Goal: Task Accomplishment & Management: Use online tool/utility

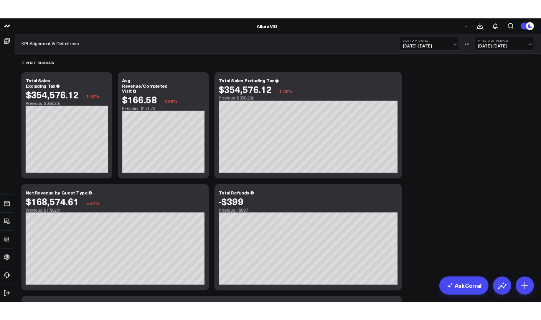
scroll to position [13, 0]
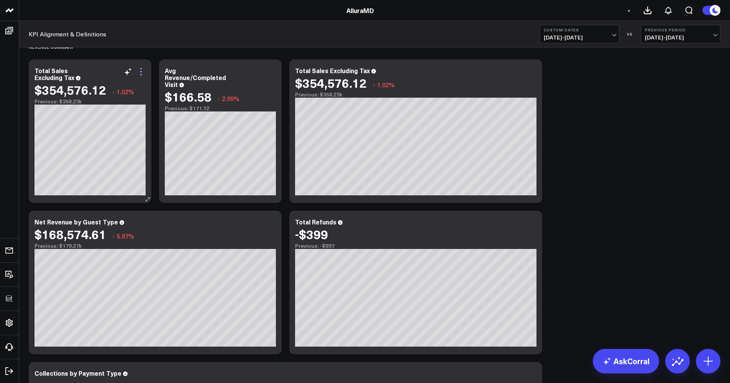
click at [142, 75] on icon at bounding box center [140, 71] width 9 height 9
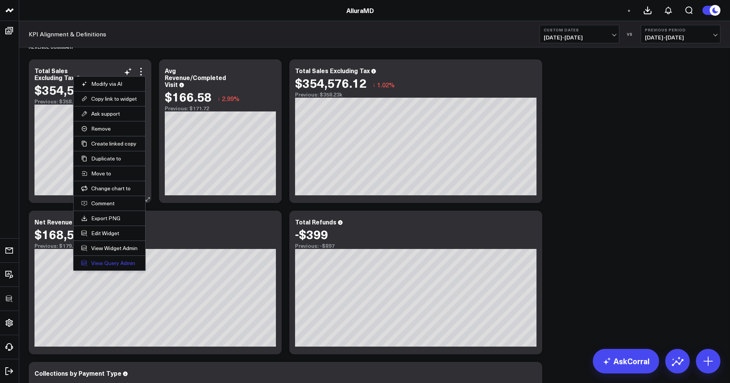
click at [105, 261] on link "View Query Admin" at bounding box center [109, 263] width 56 height 7
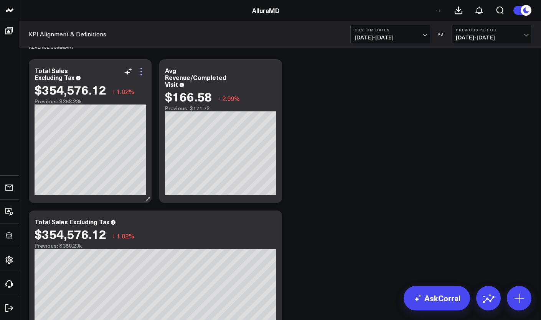
click at [142, 75] on icon at bounding box center [140, 71] width 9 height 9
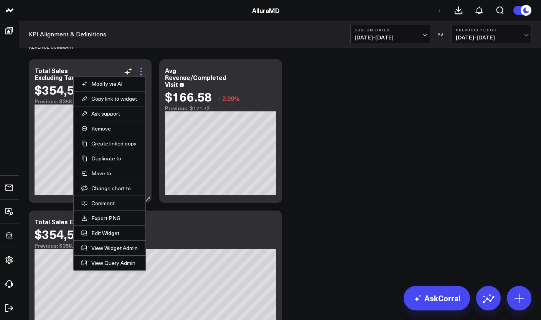
click at [142, 69] on icon at bounding box center [140, 71] width 9 height 9
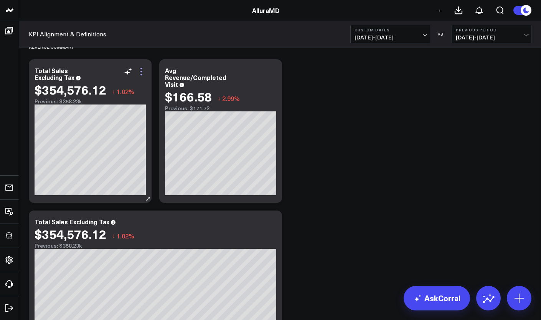
click at [142, 69] on icon at bounding box center [140, 71] width 9 height 9
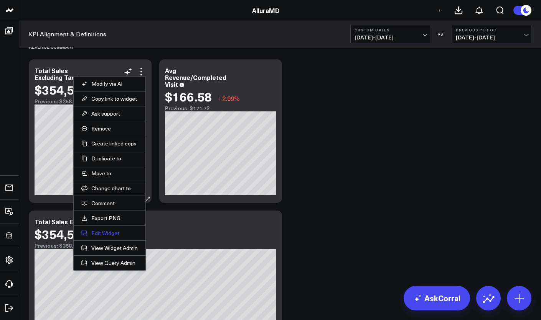
click at [118, 233] on button "Edit Widget" at bounding box center [109, 233] width 56 height 7
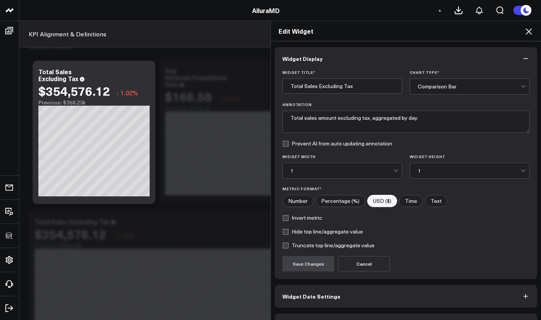
scroll to position [22, 0]
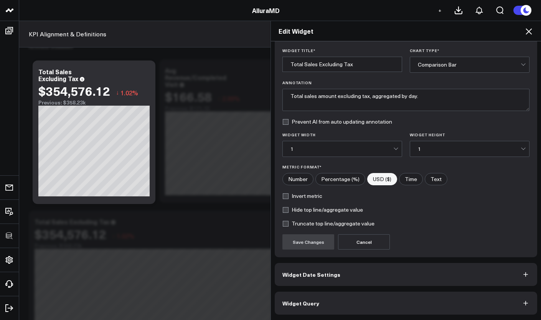
click at [340, 312] on button "Widget Query" at bounding box center [405, 303] width 262 height 23
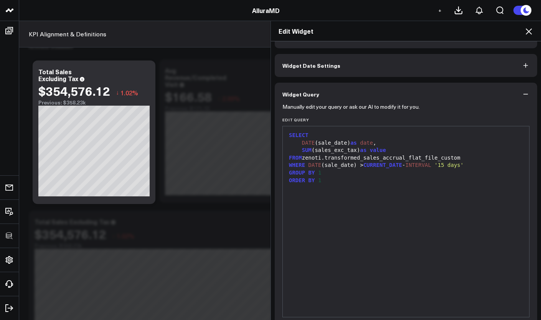
scroll to position [0, 0]
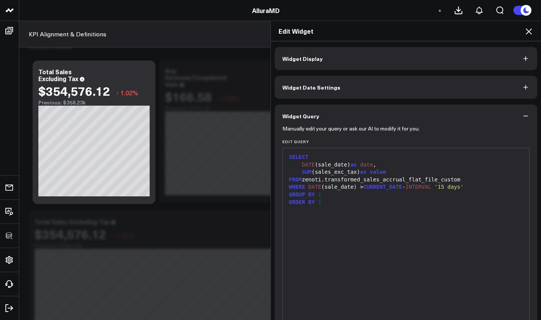
click at [192, 193] on div "Edit Widget Widget Display Widget Date Settings Widget Query Manually edit your…" at bounding box center [270, 171] width 541 height 300
click at [527, 32] on icon at bounding box center [528, 31] width 9 height 9
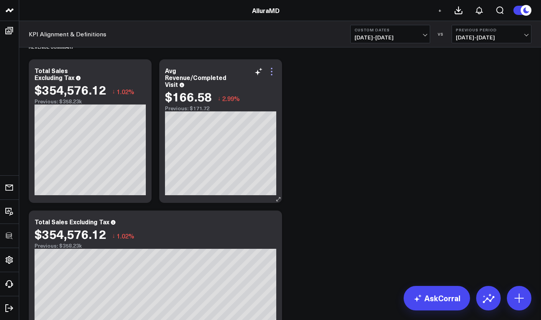
click at [272, 75] on icon at bounding box center [272, 75] width 2 height 2
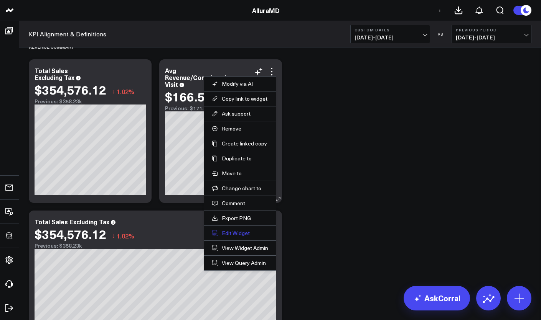
click at [239, 234] on button "Edit Widget" at bounding box center [240, 233] width 56 height 7
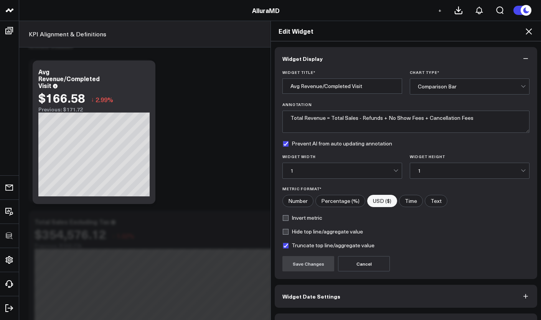
scroll to position [22, 0]
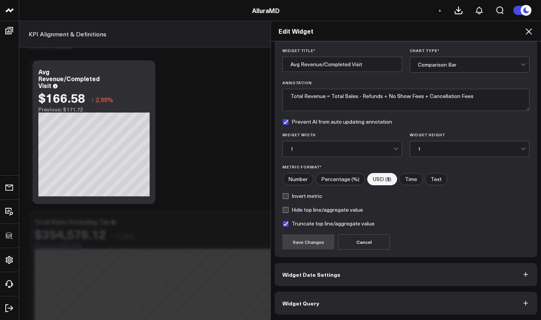
click at [338, 289] on div "Widget Display Widget Title * Avg Revenue/Completed Visit Chart Type * Comparis…" at bounding box center [405, 170] width 262 height 290
click at [341, 293] on button "Widget Query" at bounding box center [405, 303] width 262 height 23
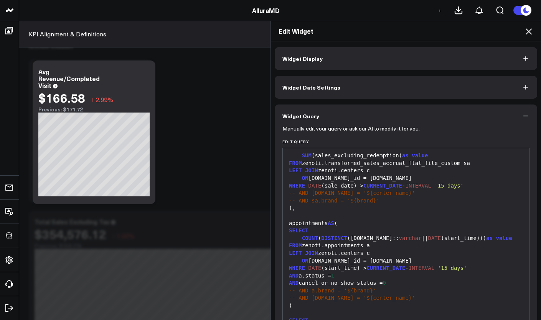
scroll to position [55, 0]
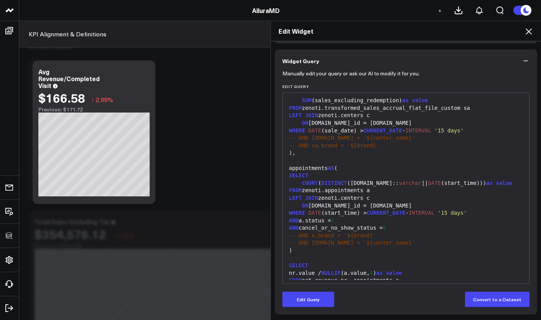
click at [210, 109] on div "Edit Widget Widget Display Widget Date Settings Widget Query Manually edit your…" at bounding box center [270, 171] width 541 height 300
click at [533, 32] on icon at bounding box center [528, 31] width 9 height 9
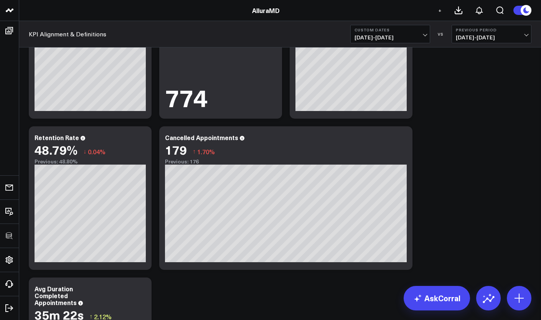
scroll to position [1027, 0]
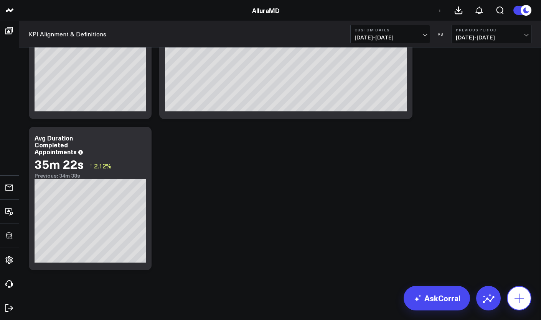
click at [511, 291] on button at bounding box center [518, 298] width 25 height 25
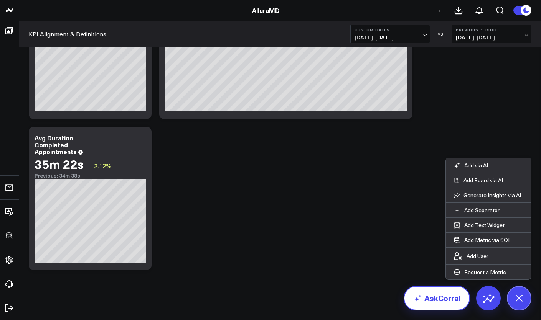
click at [418, 291] on link "AskCorral" at bounding box center [436, 298] width 66 height 25
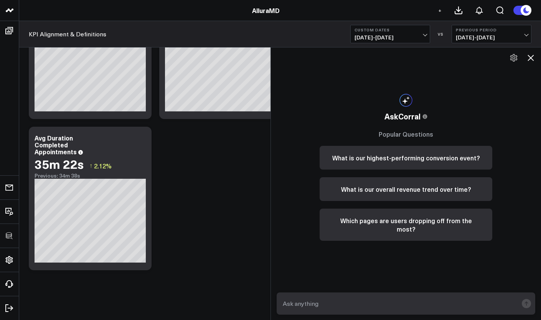
click at [405, 299] on textarea at bounding box center [399, 304] width 237 height 14
type textarea "what's my total gross revenue"
click at [523, 302] on rect "submit" at bounding box center [525, 303] width 9 height 9
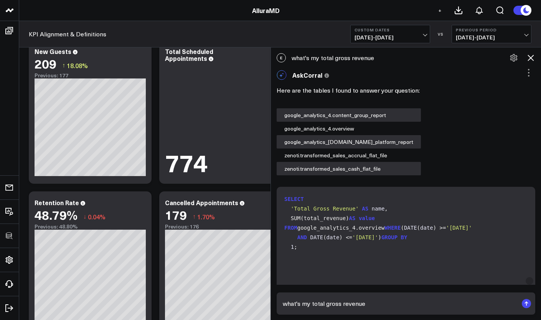
scroll to position [536, 0]
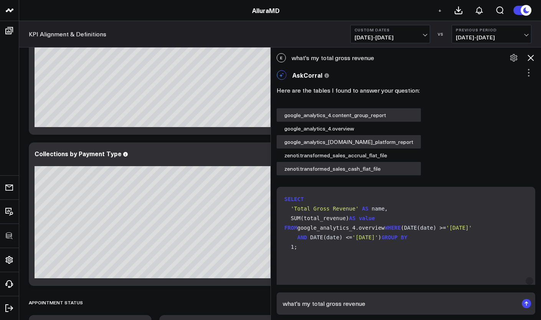
click at [532, 56] on icon at bounding box center [530, 58] width 6 height 6
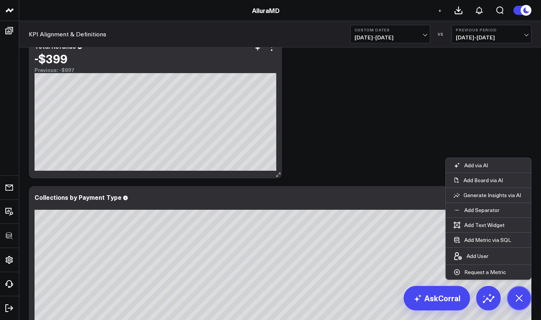
scroll to position [0, 0]
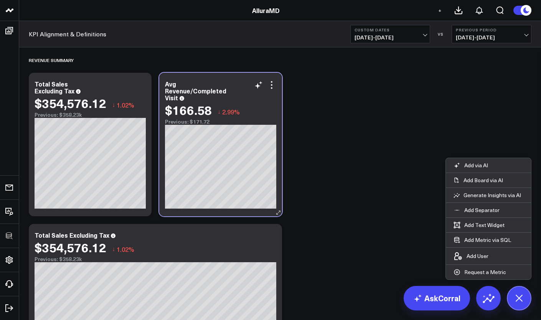
click at [274, 90] on div "Avg Revenue/Completed Visit" at bounding box center [220, 91] width 111 height 21
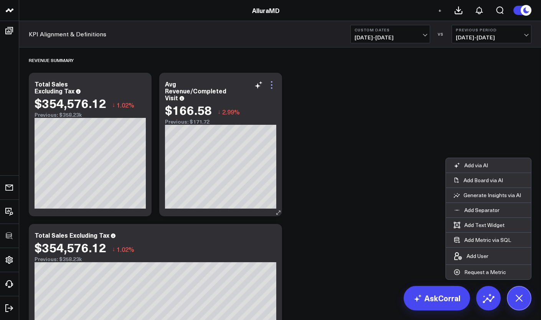
click at [272, 86] on icon at bounding box center [271, 85] width 9 height 9
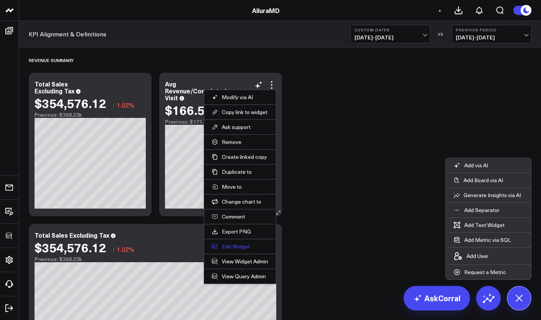
click at [241, 248] on button "Edit Widget" at bounding box center [240, 246] width 56 height 7
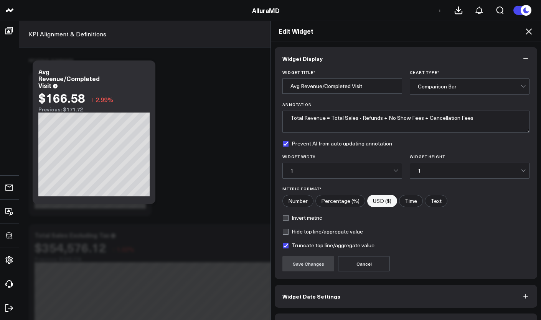
scroll to position [22, 0]
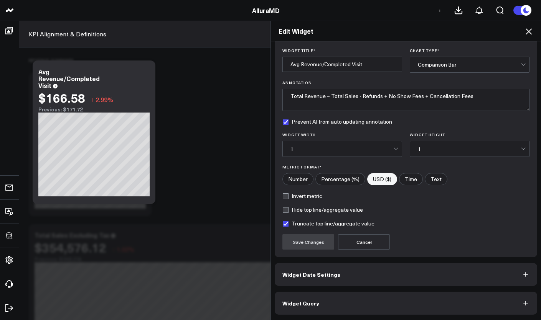
click at [310, 284] on button "Widget Date Settings" at bounding box center [405, 274] width 262 height 23
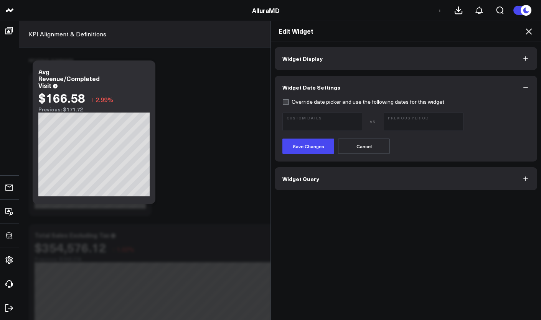
scroll to position [0, 0]
click at [320, 173] on button "Widget Query" at bounding box center [405, 179] width 262 height 23
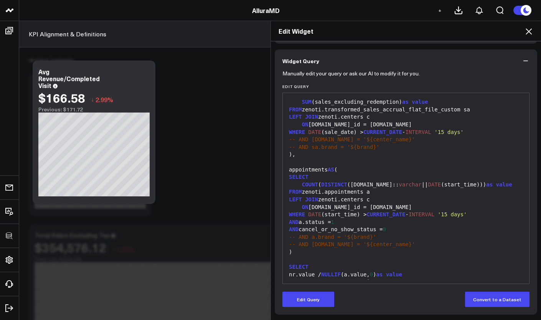
scroll to position [13, 0]
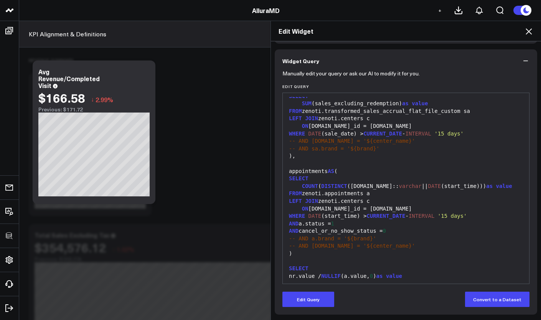
click at [367, 2] on header "3725 Test 829 Studios Accenture Activant Capital Agriculture & Farming Demo All…" at bounding box center [270, 10] width 541 height 21
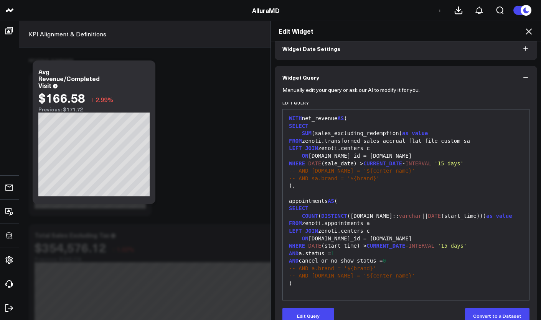
scroll to position [0, 0]
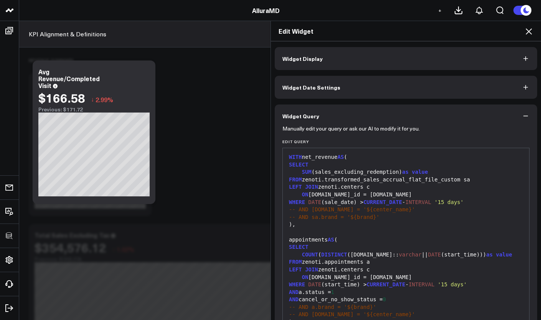
click at [316, 187] on div "LEFT JOIN zenoti.centers c" at bounding box center [405, 188] width 238 height 8
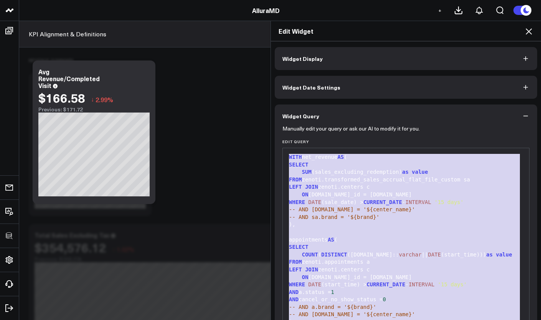
copy div "WITH net_revenue AS ( SELECT SUM (sales_excluding_redemption) as value FROM zen…"
click at [527, 38] on div "Edit Widget" at bounding box center [406, 31] width 270 height 20
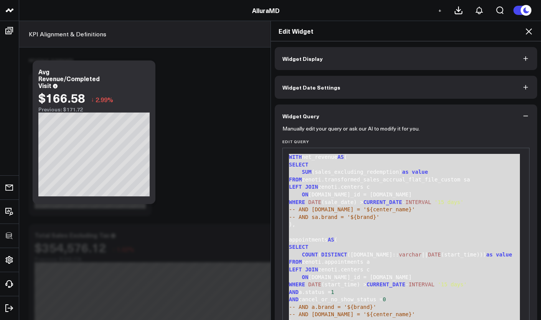
click at [526, 35] on icon at bounding box center [528, 31] width 9 height 9
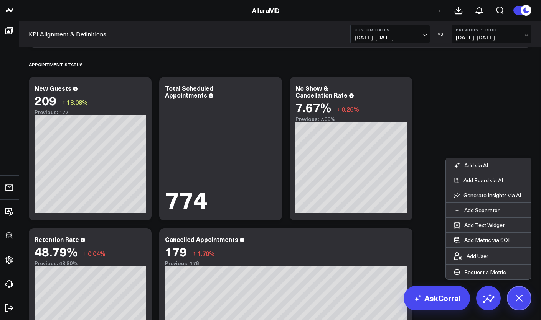
scroll to position [1027, 0]
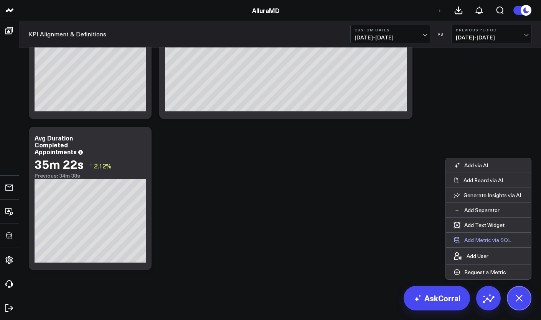
click at [473, 240] on button "Add Metric via SQL" at bounding box center [481, 240] width 73 height 15
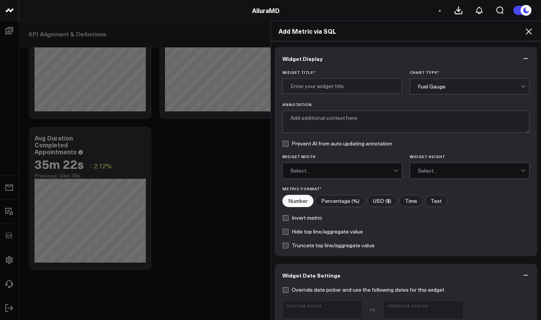
scroll to position [265, 0]
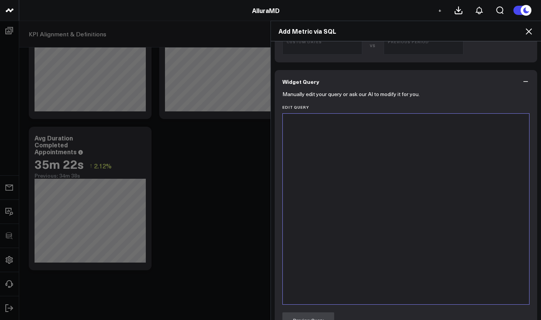
click at [353, 190] on div at bounding box center [405, 209] width 238 height 183
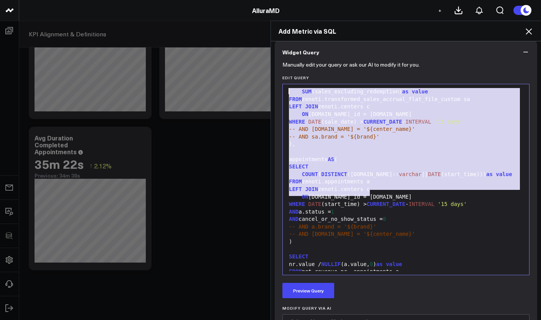
scroll to position [7, 0]
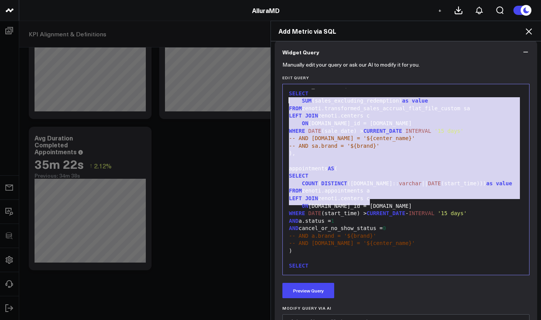
drag, startPoint x: 375, startPoint y: 194, endPoint x: 285, endPoint y: 89, distance: 138.4
click at [286, 89] on div "WITH net_revenue AS ( SELECT SUM (sales_excluding_redemption) as value FROM zen…" at bounding box center [405, 184] width 238 height 206
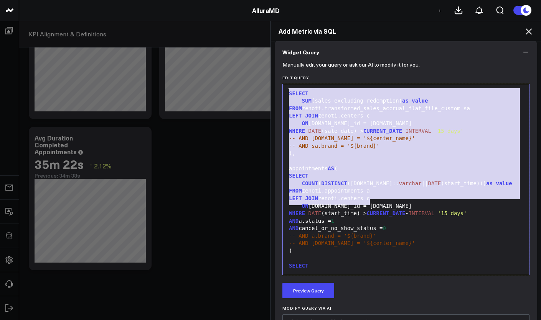
scroll to position [0, 0]
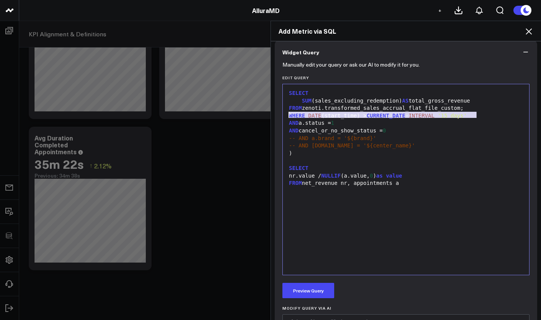
drag, startPoint x: 474, startPoint y: 115, endPoint x: 286, endPoint y: 114, distance: 187.9
click at [286, 114] on div "WHERE DATE (start_time) > CURRENT_DATE - INTERVAL '15 days'" at bounding box center [405, 116] width 238 height 8
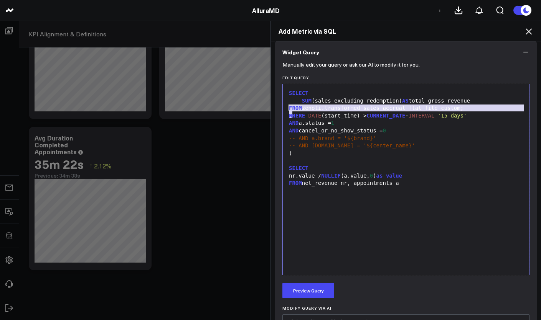
drag, startPoint x: 289, startPoint y: 115, endPoint x: 285, endPoint y: 113, distance: 4.4
click at [286, 110] on div "SELECT SUM (sales_excluding_redemption) AS total_gross_revenue FROM zenoti.tran…" at bounding box center [405, 179] width 238 height 183
click at [286, 115] on div "WHERE DATE (start_time) > CURRENT_DATE - INTERVAL '15 days'" at bounding box center [405, 116] width 238 height 8
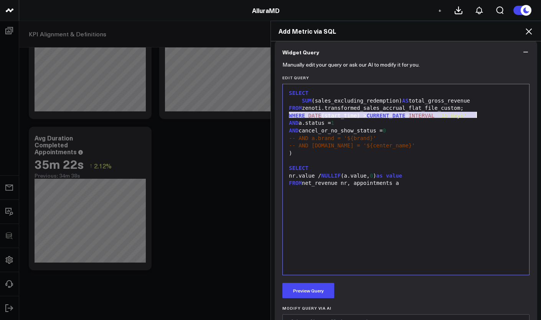
drag, startPoint x: 286, startPoint y: 115, endPoint x: 483, endPoint y: 115, distance: 197.4
click at [483, 115] on div "WHERE DATE (start_time) > CURRENT_DATE - INTERVAL '15 days'" at bounding box center [405, 116] width 238 height 8
copy div "WHERE DATE (start_time) > CURRENT_DATE - INTERVAL '15 days'"
click at [286, 113] on div "WHERE DATE (start_time) > CURRENT_DATE - INTERVAL '15 days'" at bounding box center [405, 116] width 238 height 8
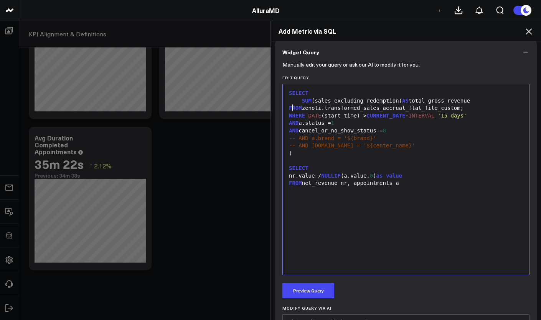
click at [289, 109] on span "FROM" at bounding box center [295, 108] width 13 height 6
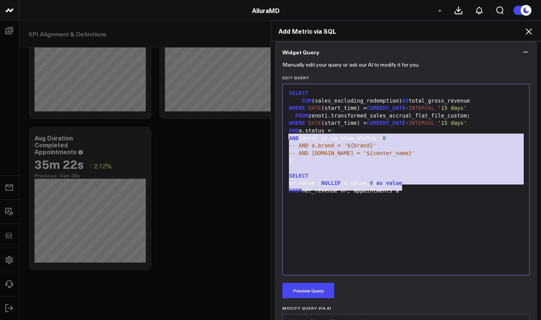
drag, startPoint x: 371, startPoint y: 181, endPoint x: 285, endPoint y: 131, distance: 99.8
click at [286, 131] on div "SELECT SUM (sales_excluding_redemption) AS total_gross_revenue WHERE DATE (star…" at bounding box center [405, 179] width 238 height 183
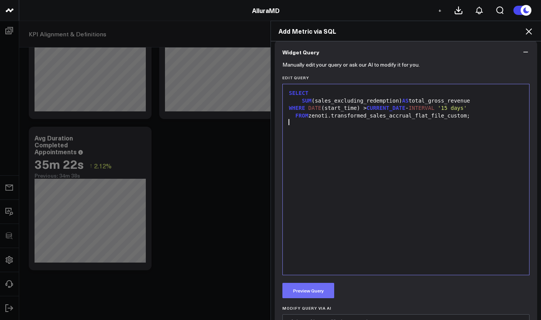
click at [319, 288] on button "Preview Query" at bounding box center [308, 290] width 52 height 15
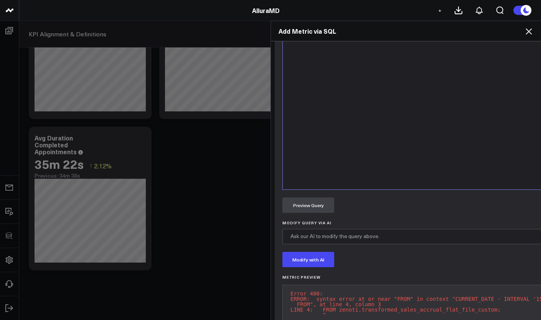
scroll to position [217, 0]
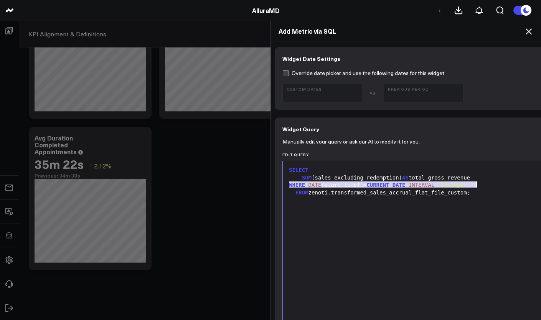
drag, startPoint x: 287, startPoint y: 186, endPoint x: 482, endPoint y: 186, distance: 195.1
click at [482, 186] on div "WHERE DATE (start_time) > CURRENT_DATE - INTERVAL '15 days'" at bounding box center [425, 186] width 279 height 8
copy div "WHERE DATE (start_time) > CURRENT_DATE - INTERVAL '15 days'"
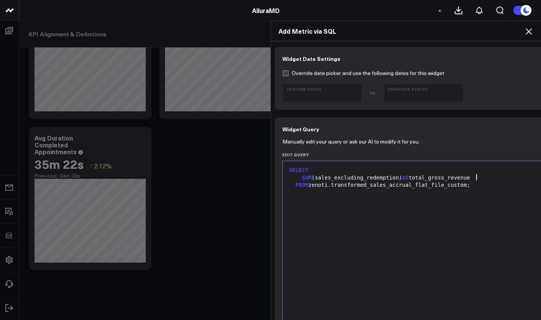
click at [488, 193] on div at bounding box center [425, 193] width 279 height 8
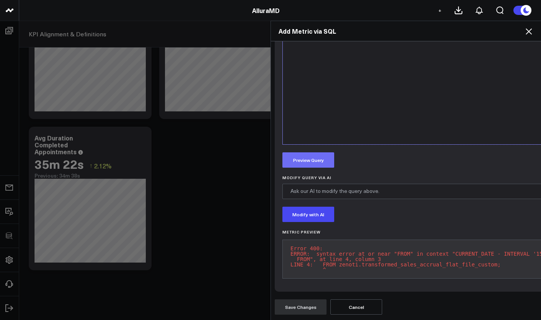
click at [311, 153] on button "Preview Query" at bounding box center [308, 160] width 52 height 15
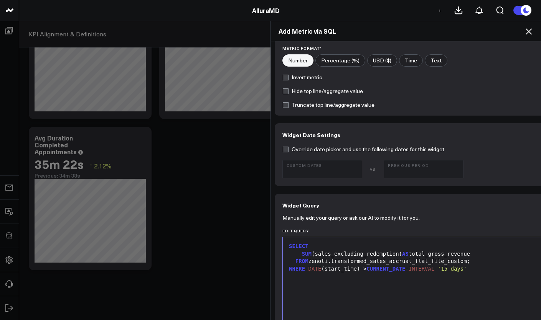
scroll to position [201, 0]
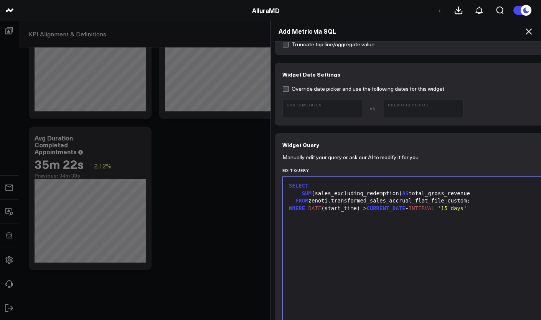
click at [302, 191] on span "SUM" at bounding box center [307, 194] width 10 height 6
click at [302, 193] on span "SUM" at bounding box center [307, 194] width 10 height 6
click at [295, 200] on span "FROM" at bounding box center [301, 201] width 13 height 6
click at [295, 192] on span "SUM" at bounding box center [300, 194] width 10 height 6
click at [286, 207] on div "WHERE DATE (start_time) > CURRENT_DATE - INTERVAL '15 days'" at bounding box center [445, 209] width 318 height 8
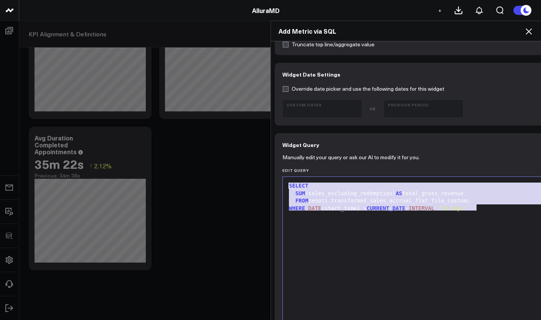
drag, startPoint x: 479, startPoint y: 213, endPoint x: 251, endPoint y: 169, distance: 231.9
click at [251, 169] on div "Add Metric via SQL Widget Display Widget Title * Chart Type * Fuel Gauge Annota…" at bounding box center [270, 171] width 541 height 300
copy div "SELECT SUM (sales_excluding_redemption) AS total_gross_revenue FROM zenoti.tran…"
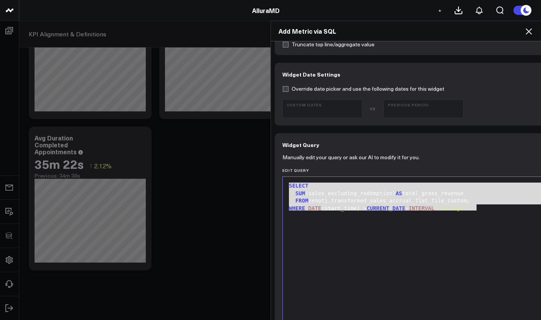
drag, startPoint x: 6, startPoint y: 229, endPoint x: 361, endPoint y: 229, distance: 355.0
click at [361, 229] on div "SELECT SUM (sales_excluding_redemption) AS total_gross_revenue FROM zenoti.tran…" at bounding box center [445, 272] width 318 height 183
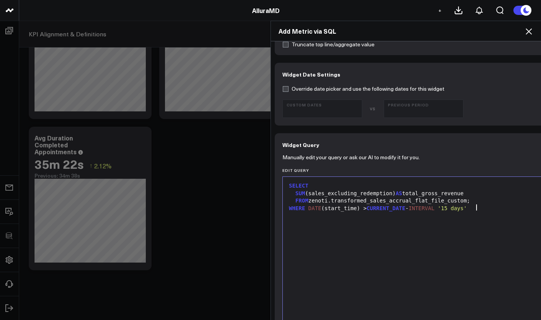
click at [475, 202] on div "FROM zenoti.transformed_sales_accrual_flat_file_custom;" at bounding box center [445, 201] width 318 height 8
click at [475, 207] on div "WHERE DATE (start_time) > CURRENT_DATE - INTERVAL '15 days'" at bounding box center [445, 209] width 318 height 8
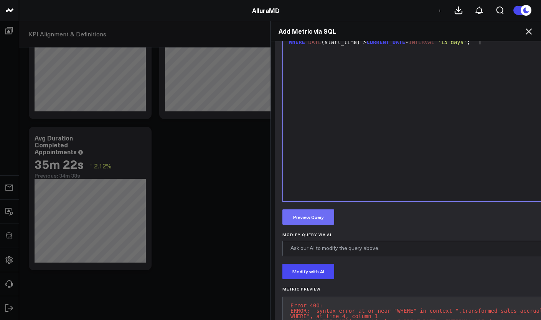
click at [327, 221] on button "Preview Query" at bounding box center [308, 217] width 52 height 15
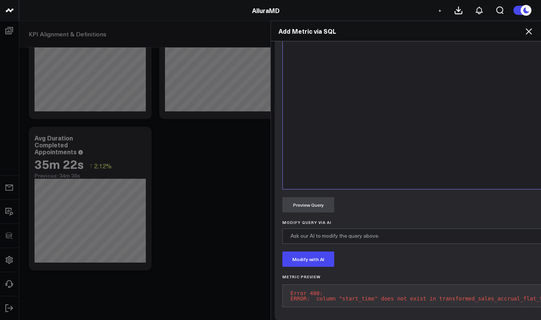
scroll to position [221, 0]
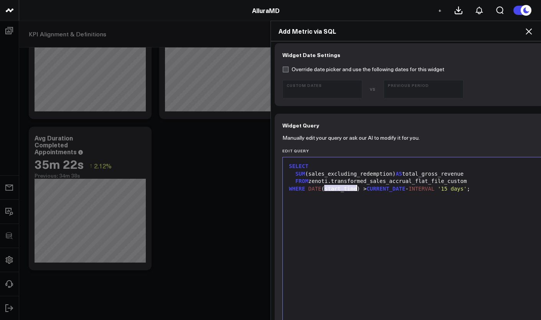
drag, startPoint x: 323, startPoint y: 189, endPoint x: 353, endPoint y: 190, distance: 29.9
click at [353, 190] on div "WHERE DATE (start_time) > CURRENT_DATE - INTERVAL '15 days' ;" at bounding box center [432, 190] width 292 height 8
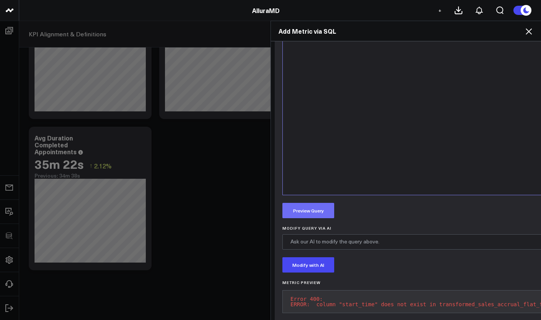
click at [318, 218] on button "Preview Query" at bounding box center [308, 210] width 52 height 15
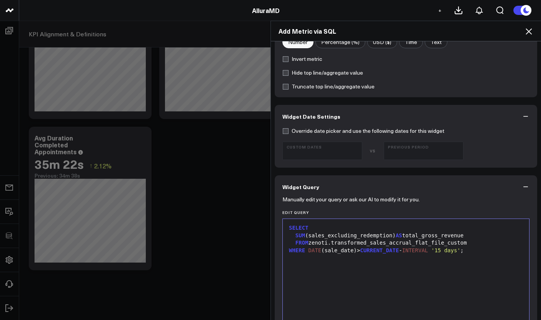
scroll to position [0, 0]
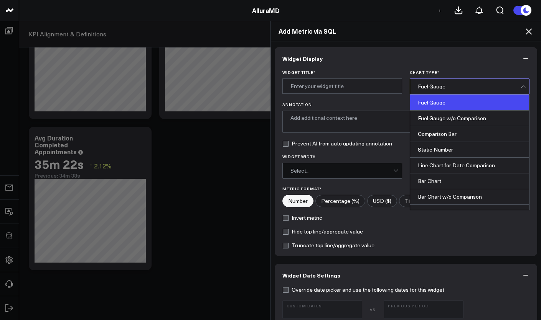
click at [434, 94] on div "Fuel Gauge" at bounding box center [469, 87] width 120 height 16
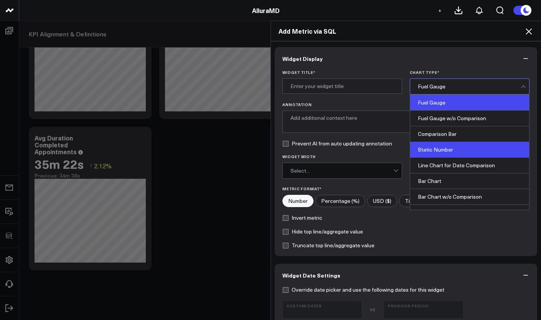
click at [433, 150] on div "Static Number" at bounding box center [469, 150] width 119 height 16
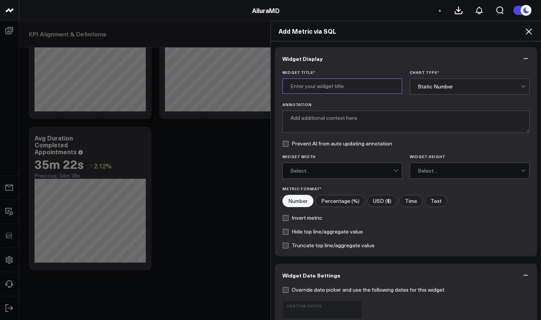
click at [304, 81] on input "Widget Title *" at bounding box center [342, 86] width 120 height 15
type input "Total Gross Revenue"
click at [332, 166] on div "Select..." at bounding box center [341, 170] width 103 height 15
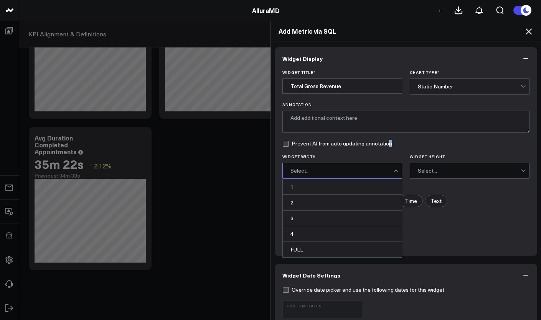
click at [385, 145] on label "Prevent AI from auto updating annotation" at bounding box center [337, 144] width 110 height 6
click at [288, 145] on input "Prevent AI from auto updating annotation" at bounding box center [285, 144] width 6 height 6
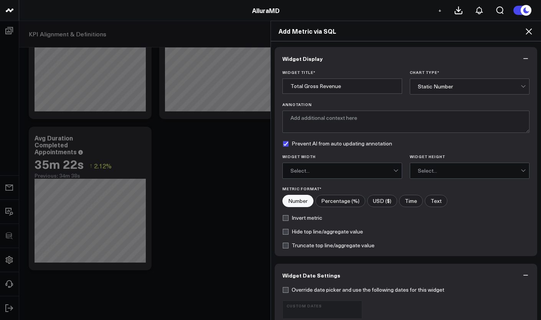
click at [282, 145] on label "Prevent AI from auto updating annotation" at bounding box center [337, 144] width 110 height 6
click at [282, 145] on input "Prevent AI from auto updating annotation" at bounding box center [285, 144] width 6 height 6
checkbox input "false"
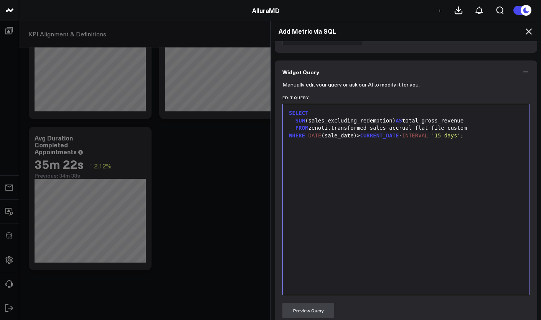
scroll to position [436, 0]
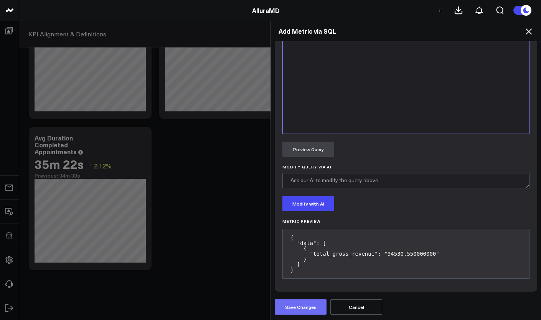
click at [302, 302] on button "Save Changes" at bounding box center [300, 307] width 52 height 15
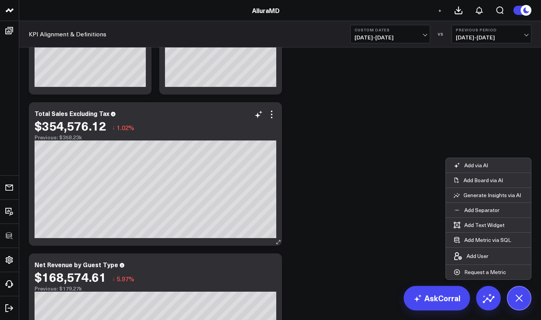
scroll to position [0, 0]
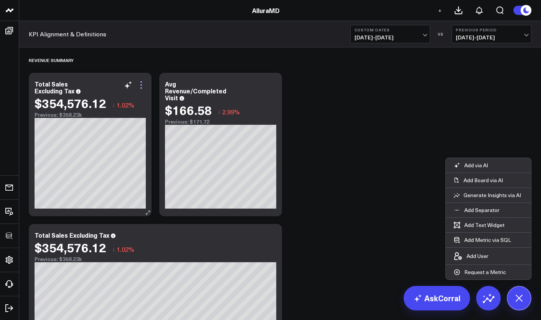
click at [141, 83] on icon at bounding box center [140, 85] width 9 height 9
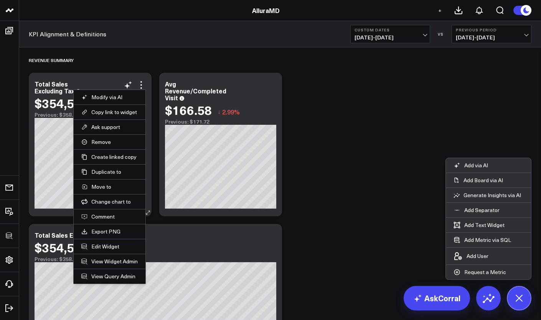
click at [112, 252] on li "Edit Widget" at bounding box center [110, 246] width 72 height 15
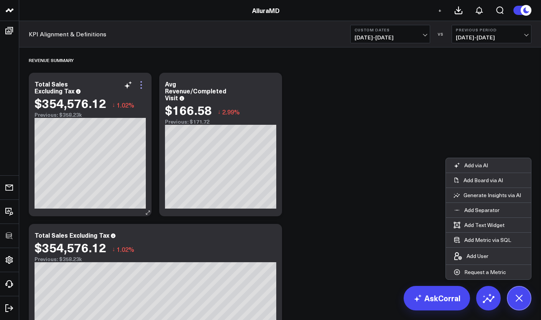
click at [143, 84] on icon at bounding box center [140, 85] width 9 height 9
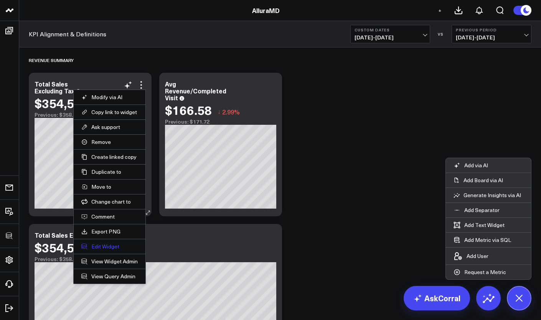
click at [114, 249] on button "Edit Widget" at bounding box center [109, 246] width 56 height 7
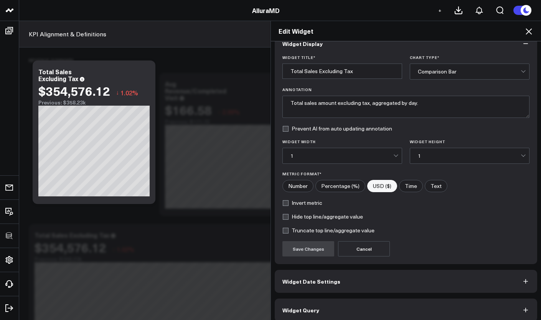
scroll to position [22, 0]
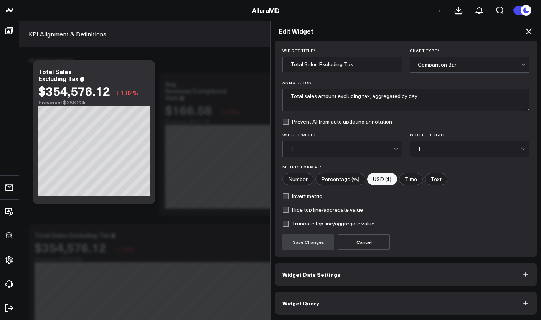
click at [241, 76] on div "Edit Widget Widget Display Widget Title * Total Sales Excluding Tax Chart Type …" at bounding box center [270, 171] width 541 height 300
click at [241, 69] on div "Edit Widget Widget Display Widget Title * Total Sales Excluding Tax Chart Type …" at bounding box center [270, 171] width 541 height 300
click at [531, 28] on icon at bounding box center [528, 31] width 9 height 9
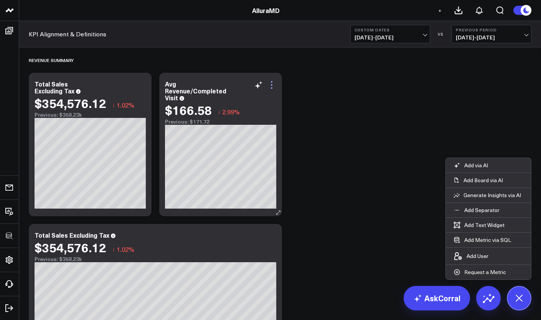
click at [270, 88] on icon at bounding box center [271, 85] width 9 height 9
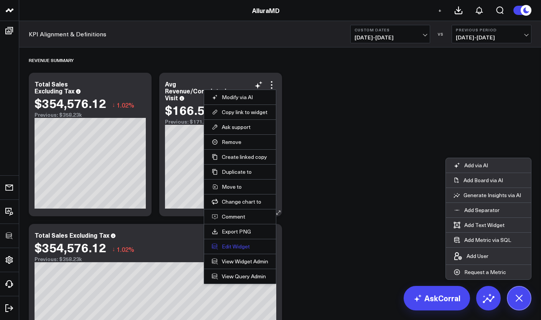
click at [237, 245] on button "Edit Widget" at bounding box center [240, 246] width 56 height 7
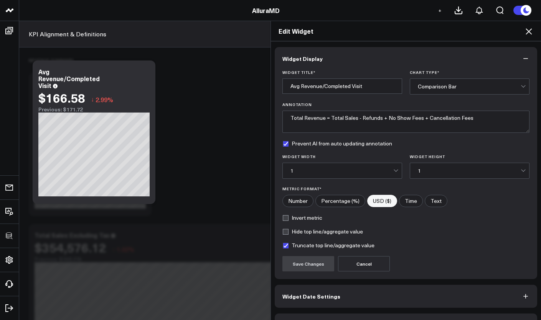
click at [529, 35] on icon at bounding box center [528, 31] width 9 height 9
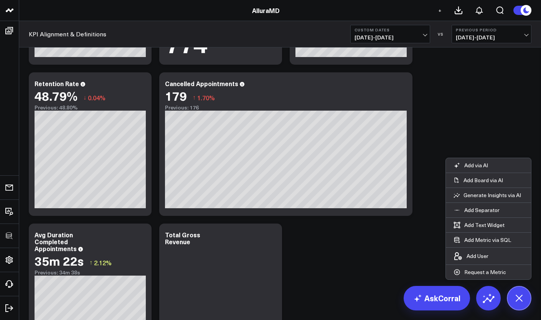
scroll to position [1027, 0]
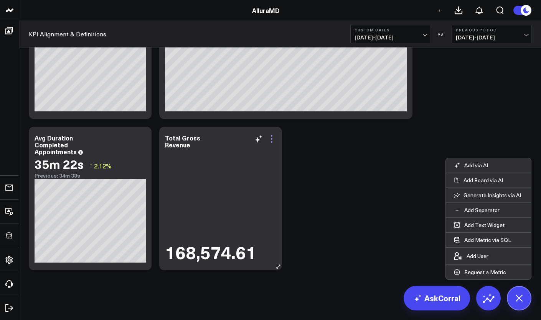
click at [270, 140] on icon at bounding box center [271, 139] width 9 height 9
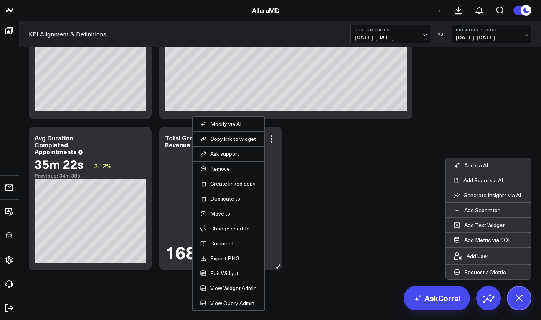
click at [173, 150] on div "168,574.61" at bounding box center [220, 206] width 111 height 113
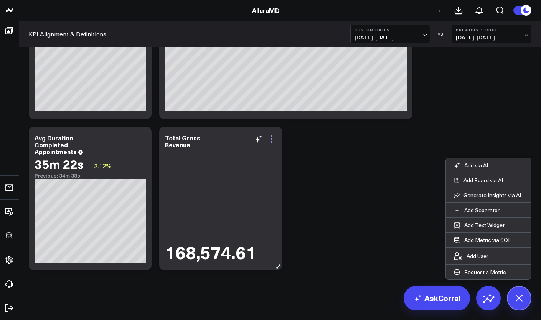
click at [269, 136] on icon at bounding box center [271, 139] width 9 height 9
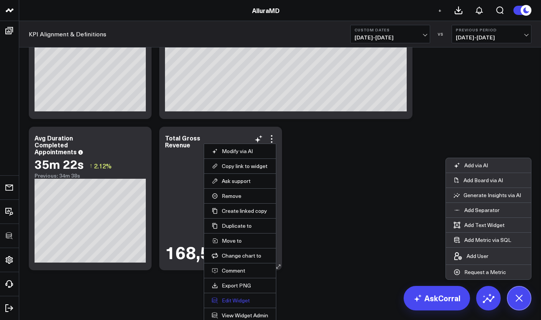
click at [238, 299] on button "Edit Widget" at bounding box center [240, 300] width 56 height 7
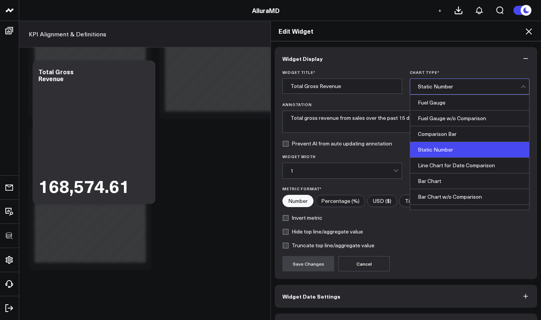
click at [425, 85] on div "Static Number" at bounding box center [468, 87] width 103 height 6
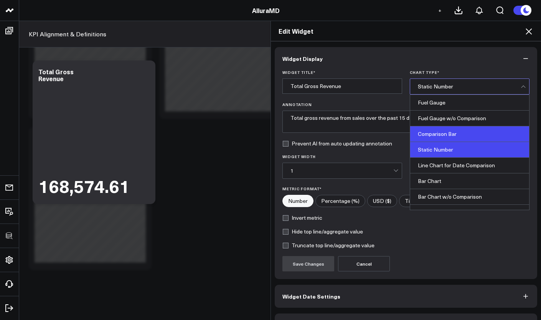
click at [422, 135] on div "Comparison Bar" at bounding box center [469, 135] width 119 height 16
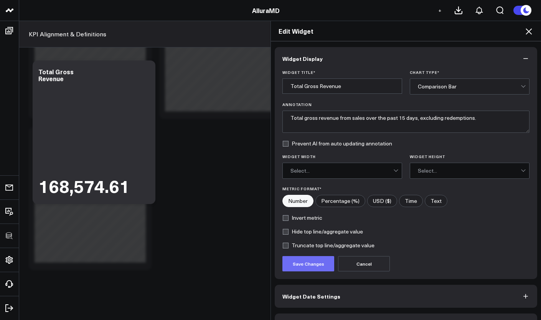
click at [316, 267] on button "Save Changes" at bounding box center [308, 263] width 52 height 15
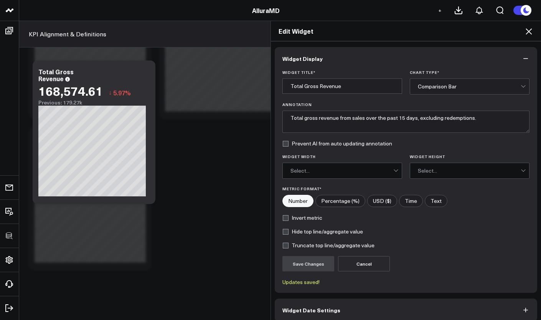
click at [524, 34] on icon at bounding box center [528, 31] width 9 height 9
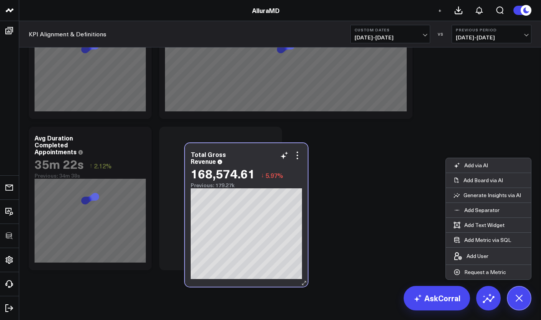
drag, startPoint x: 238, startPoint y: 146, endPoint x: 263, endPoint y: 161, distance: 28.7
click at [263, 161] on div "Total Gross Revenue" at bounding box center [246, 158] width 111 height 14
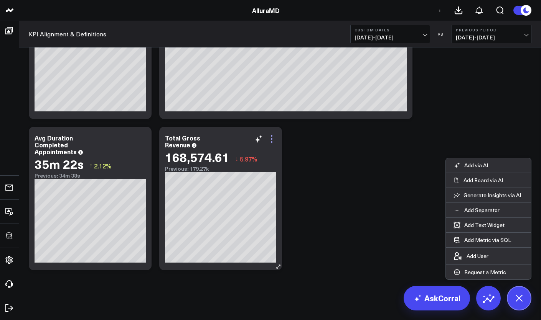
click at [274, 141] on icon at bounding box center [271, 139] width 9 height 9
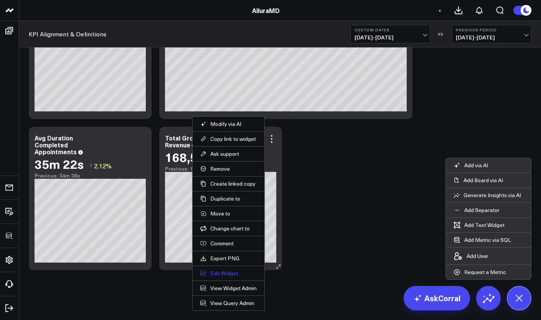
click at [225, 275] on button "Edit Widget" at bounding box center [228, 273] width 56 height 7
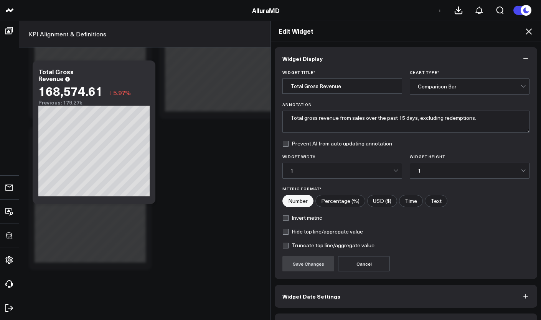
scroll to position [22, 0]
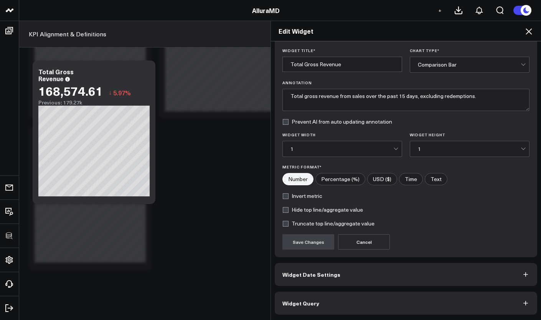
click at [388, 297] on button "Widget Query" at bounding box center [405, 303] width 262 height 23
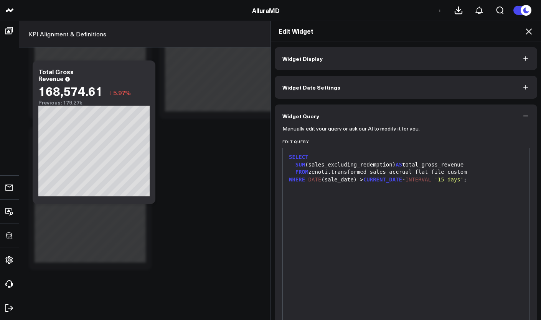
scroll to position [2, 0]
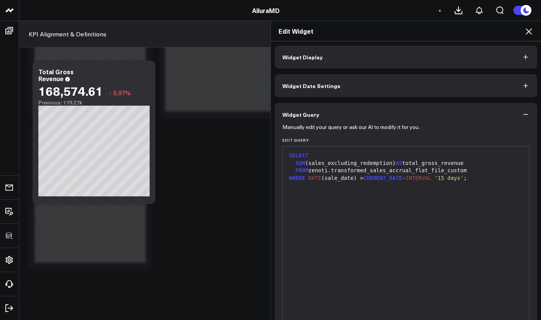
click at [525, 32] on icon at bounding box center [528, 31] width 9 height 9
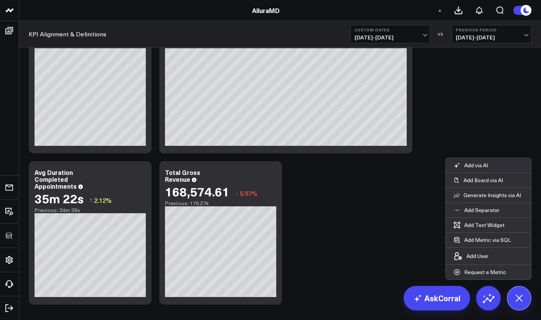
scroll to position [1008, 0]
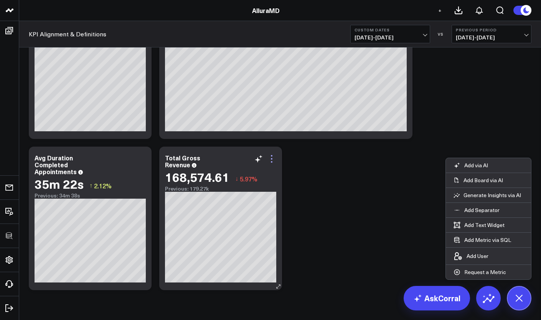
click at [270, 160] on icon at bounding box center [271, 158] width 9 height 9
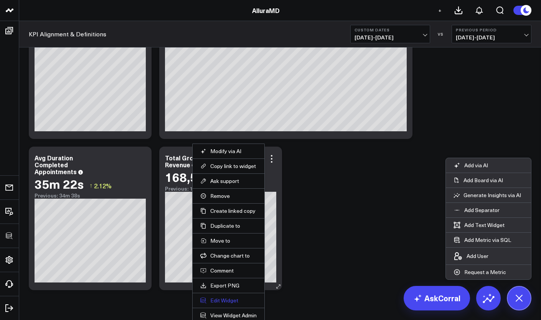
click at [223, 299] on button "Edit Widget" at bounding box center [228, 300] width 56 height 7
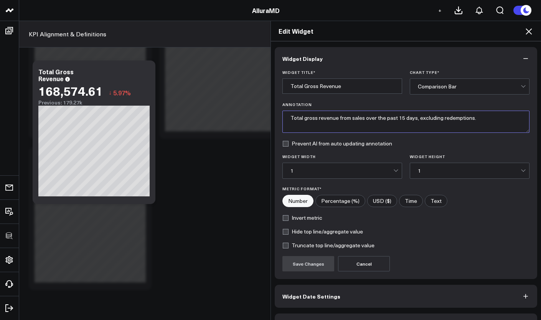
click at [489, 120] on textarea "Total gross revenue from sales over the past 15 days, excluding redemptions." at bounding box center [405, 122] width 247 height 22
type textarea "Total gross revenue from sales over the past 15 days, excluding redemptions by …"
click at [306, 261] on button "Save Changes" at bounding box center [308, 263] width 52 height 15
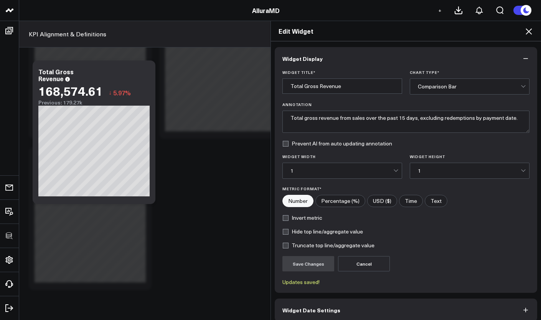
click at [522, 30] on h2 "Edit Widget" at bounding box center [405, 31] width 255 height 8
click at [526, 31] on icon at bounding box center [528, 31] width 9 height 9
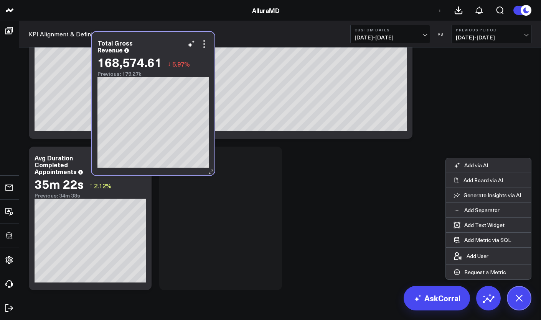
drag, startPoint x: 243, startPoint y: 169, endPoint x: 169, endPoint y: 84, distance: 112.5
click at [169, 69] on div "168,574.61 ↓ 5.97%" at bounding box center [152, 62] width 111 height 14
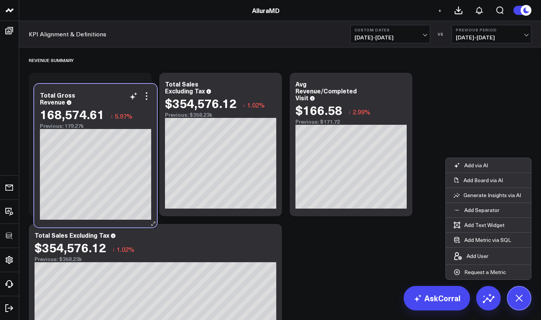
drag, startPoint x: 232, startPoint y: 280, endPoint x: 105, endPoint y: 93, distance: 226.1
click at [105, 93] on div "Total Gross Revenue" at bounding box center [95, 99] width 111 height 14
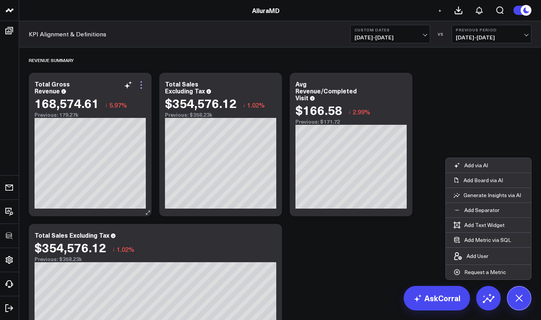
click at [141, 84] on icon at bounding box center [140, 85] width 9 height 9
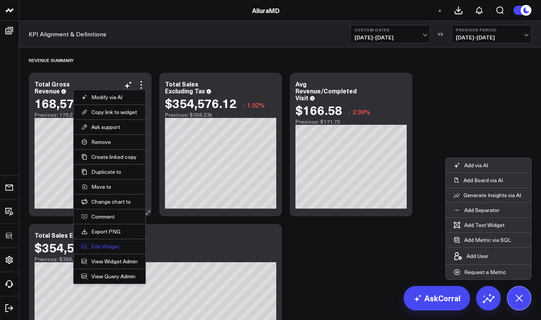
click at [106, 249] on button "Edit Widget" at bounding box center [109, 246] width 56 height 7
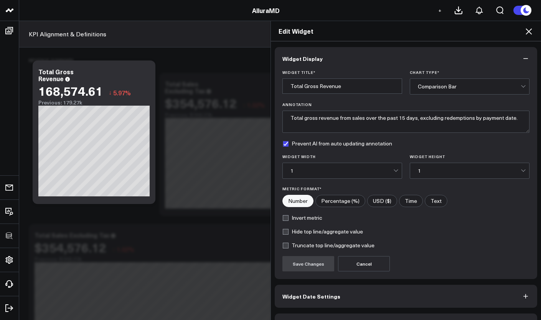
click at [381, 204] on label "USD ($)" at bounding box center [382, 201] width 30 height 12
click at [381, 204] on input"] "USD ($)" at bounding box center [381, 202] width 29 height 12
radio input"] "true"
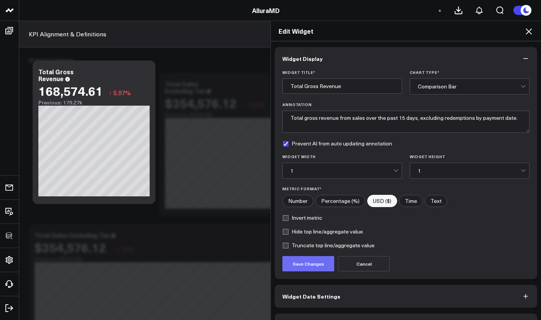
click at [306, 268] on button "Save Changes" at bounding box center [308, 263] width 52 height 15
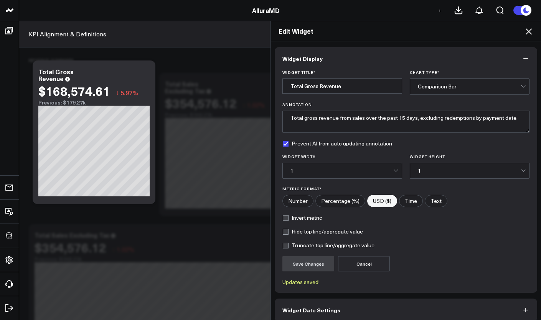
click at [531, 29] on icon at bounding box center [528, 31] width 9 height 9
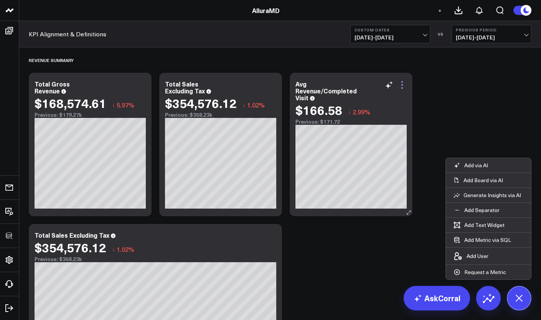
click at [403, 88] on icon at bounding box center [401, 85] width 9 height 9
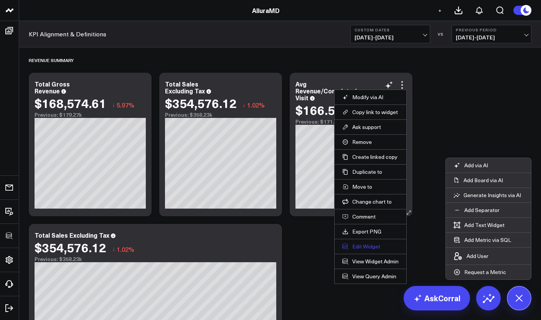
click at [370, 247] on button "Edit Widget" at bounding box center [370, 246] width 56 height 7
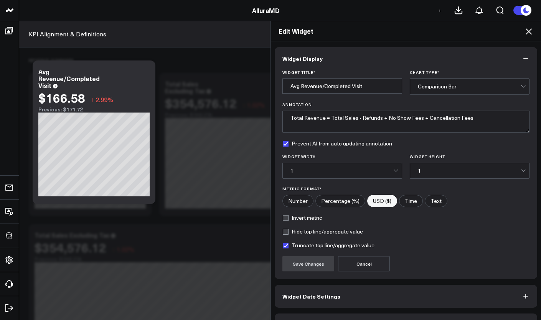
scroll to position [22, 0]
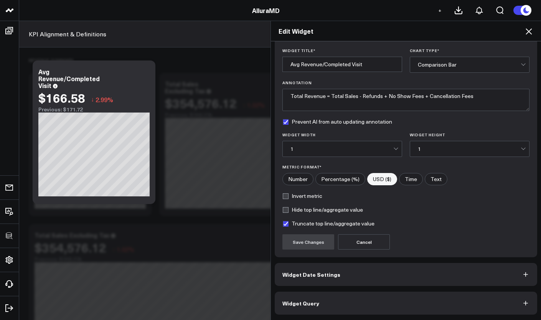
click at [412, 296] on button "Widget Query" at bounding box center [405, 303] width 262 height 23
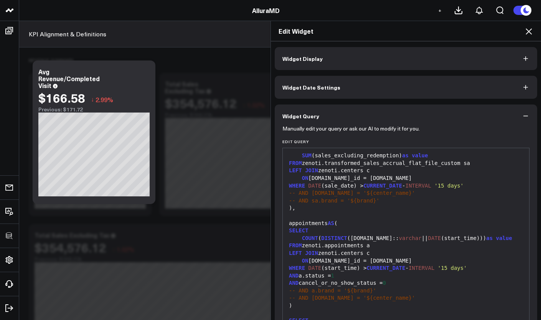
scroll to position [55, 0]
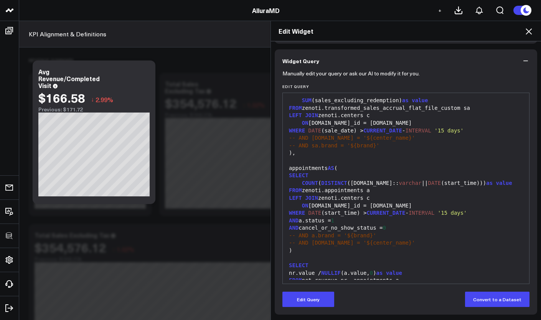
click at [531, 33] on icon at bounding box center [528, 31] width 9 height 9
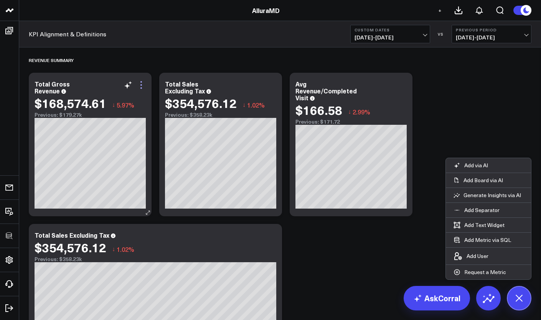
click at [143, 88] on icon at bounding box center [140, 85] width 9 height 9
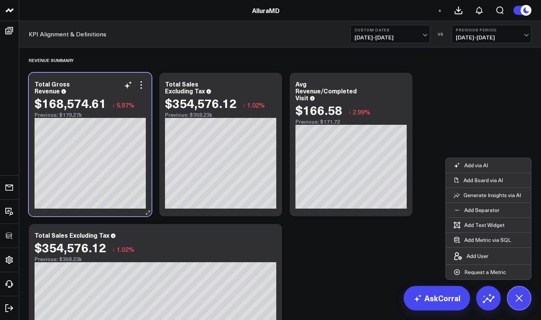
click at [94, 83] on div "Total Gross Revenue" at bounding box center [90, 88] width 111 height 14
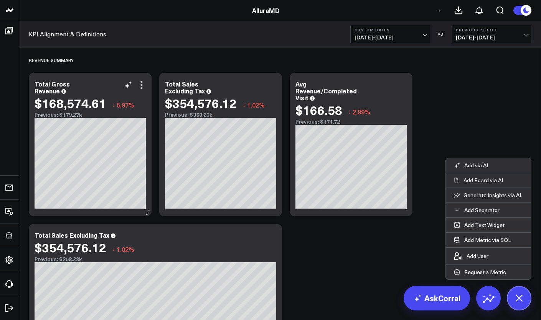
click at [61, 92] on icon at bounding box center [63, 91] width 5 height 5
click at [78, 96] on div "$168,574.61" at bounding box center [71, 103] width 72 height 14
click at [141, 88] on icon at bounding box center [141, 88] width 2 height 2
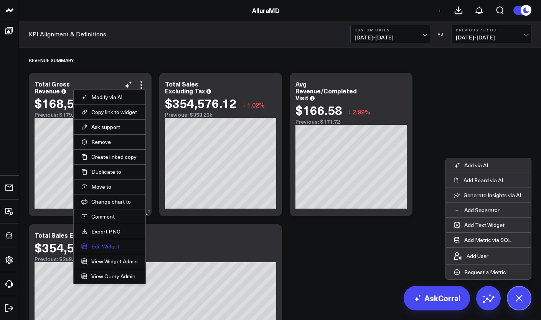
click at [107, 247] on button "Edit Widget" at bounding box center [109, 246] width 56 height 7
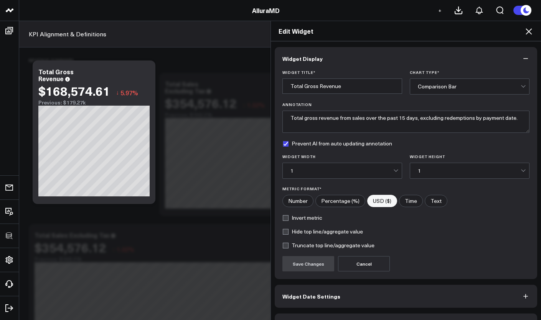
scroll to position [22, 0]
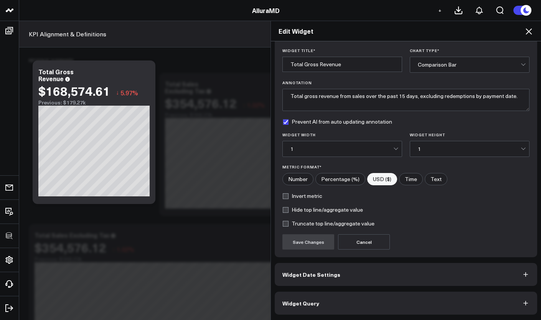
click at [332, 301] on button "Widget Query" at bounding box center [405, 303] width 262 height 23
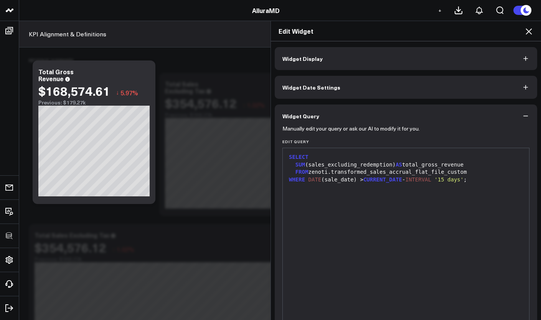
scroll to position [7, 0]
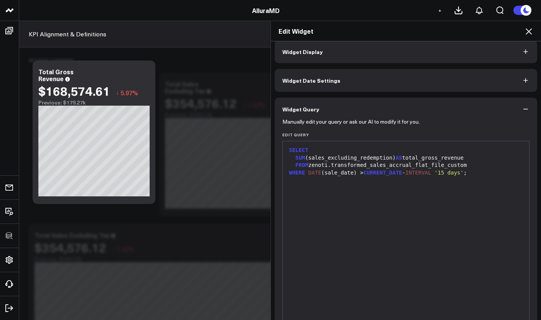
click at [529, 36] on icon at bounding box center [528, 31] width 9 height 9
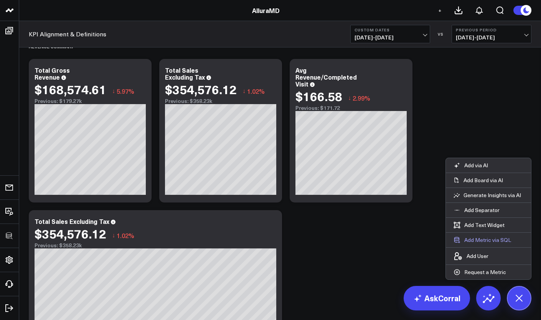
click at [489, 240] on button "Add Metric via SQL" at bounding box center [481, 240] width 73 height 15
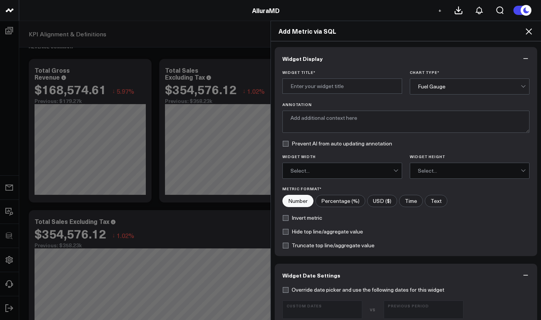
scroll to position [261, 0]
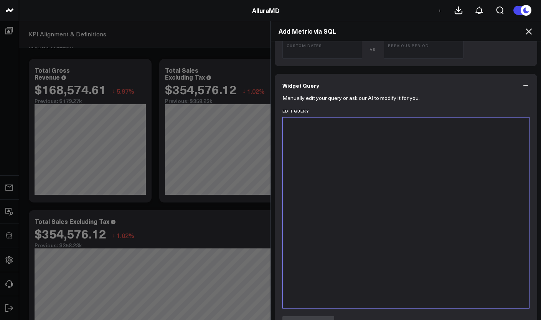
click at [322, 194] on div at bounding box center [405, 213] width 238 height 183
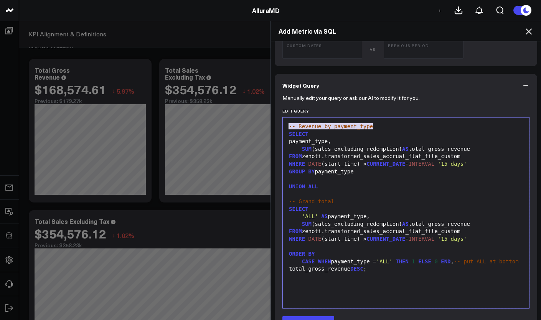
drag, startPoint x: 375, startPoint y: 129, endPoint x: 279, endPoint y: 125, distance: 95.5
click at [282, 125] on div "99 1 2 3 4 5 6 7 8 9 10 11 12 13 14 15 16 17 18 19 20 21 › ⌄ -- Revenue by paym…" at bounding box center [405, 213] width 247 height 192
click at [289, 135] on span "SELECT" at bounding box center [299, 134] width 20 height 6
click at [287, 137] on div "SELECT" at bounding box center [405, 135] width 238 height 8
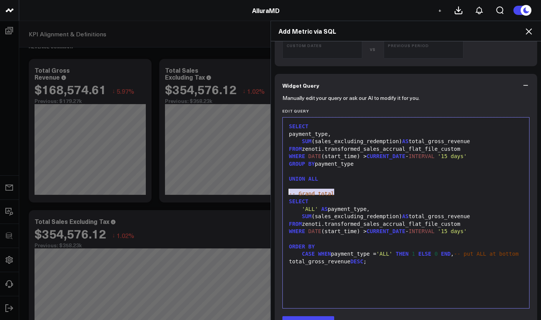
drag, startPoint x: 334, startPoint y: 194, endPoint x: 284, endPoint y: 191, distance: 49.5
click at [286, 191] on div "-- Grand total" at bounding box center [405, 195] width 238 height 8
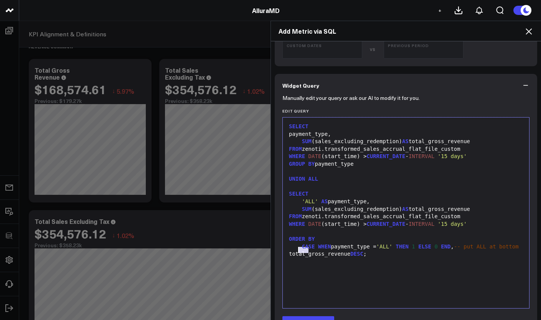
drag, startPoint x: 310, startPoint y: 251, endPoint x: 276, endPoint y: 252, distance: 34.1
click at [276, 252] on div "Manually edit your query or ask our AI to modify it for you. Edit Query Selecti…" at bounding box center [405, 266] width 262 height 338
drag, startPoint x: 465, startPoint y: 243, endPoint x: 350, endPoint y: 250, distance: 115.2
click at [350, 250] on div "CASE WHEN payment_type = 'ALL' THEN 1 ELSE 0 END , -- put ALL at bottom" at bounding box center [405, 247] width 238 height 8
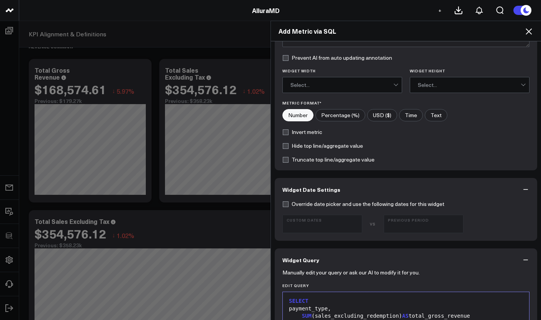
scroll to position [5, 0]
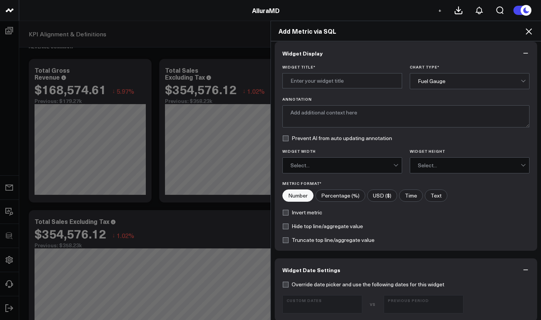
click at [434, 72] on div "Chart Type * Fuel Gauge" at bounding box center [469, 77] width 120 height 25
click at [436, 76] on div "Fuel Gauge" at bounding box center [468, 81] width 103 height 15
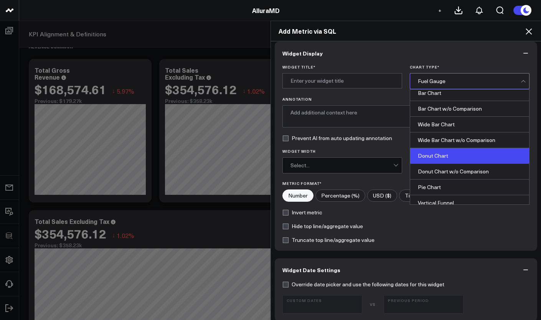
scroll to position [94, 0]
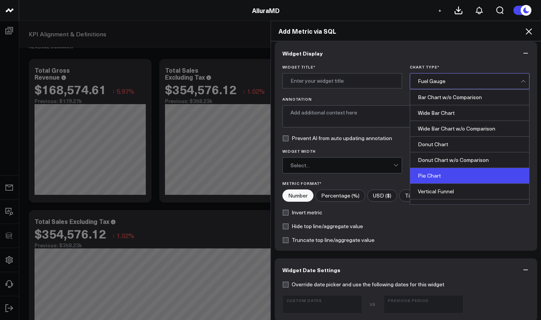
click at [442, 174] on div "Pie Chart" at bounding box center [469, 176] width 119 height 16
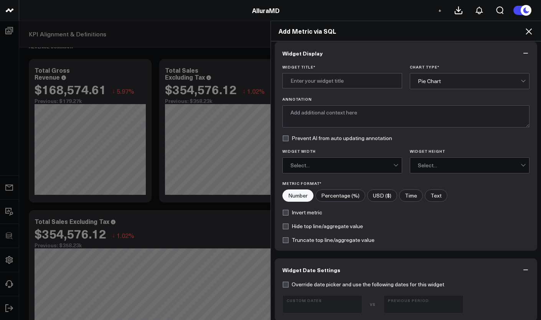
click at [437, 82] on div "Pie Chart" at bounding box center [468, 81] width 103 height 6
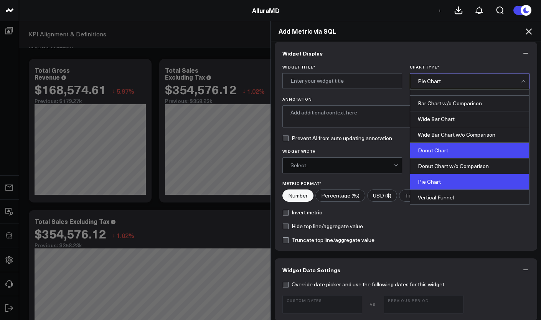
scroll to position [116, 0]
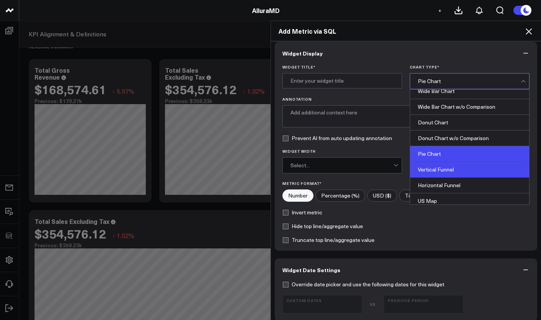
click at [450, 172] on div "Vertical Funnel" at bounding box center [469, 170] width 119 height 16
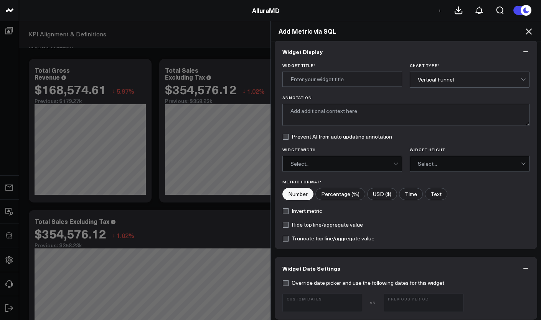
scroll to position [0, 0]
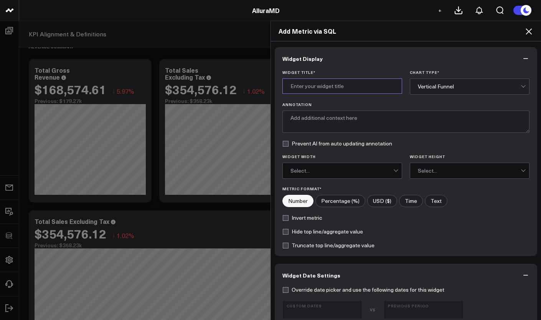
click at [342, 91] on input "Widget Title *" at bounding box center [342, 86] width 120 height 15
type input "Revenue by Payment Type"
click at [337, 201] on label "Percentage (%)" at bounding box center [340, 201] width 50 height 12
click at [337, 201] on input"] "Percentage (%)" at bounding box center [340, 202] width 49 height 12
radio input"] "true"
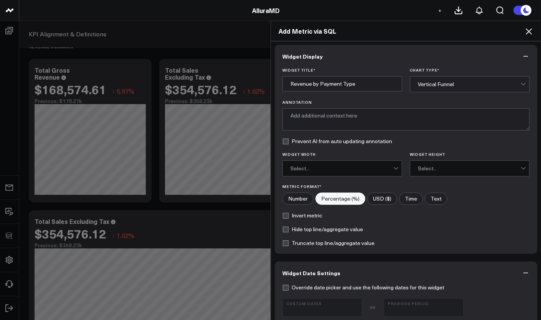
click at [303, 200] on label "Number" at bounding box center [297, 199] width 31 height 12
click at [303, 200] on input"] "Number" at bounding box center [298, 199] width 30 height 12
radio input"] "true"
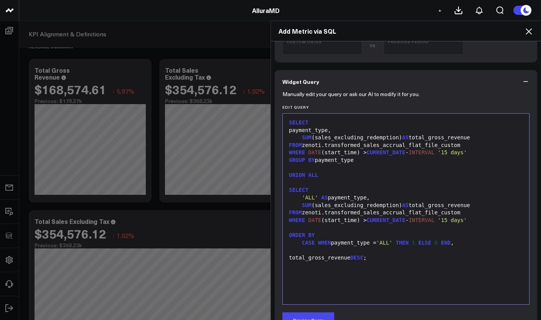
scroll to position [345, 0]
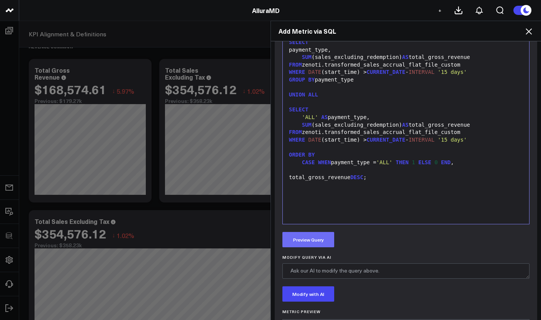
click at [317, 243] on button "Preview Query" at bounding box center [308, 239] width 52 height 15
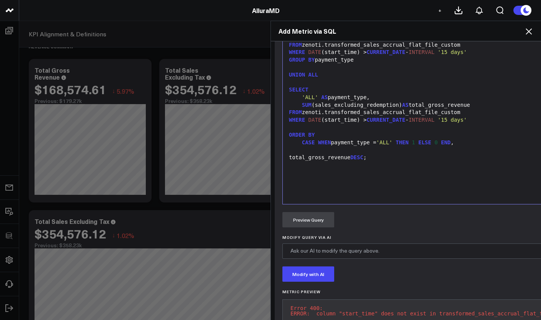
scroll to position [300, 0]
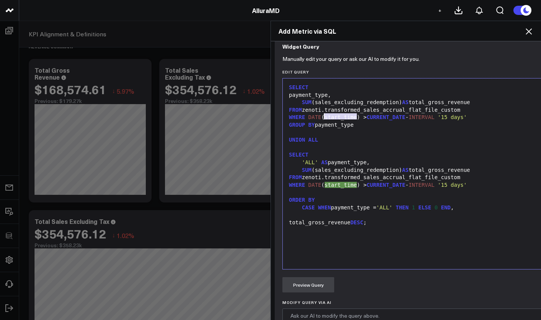
drag, startPoint x: 355, startPoint y: 116, endPoint x: 323, endPoint y: 117, distance: 31.8
click at [323, 117] on div "WHERE DATE (start_time) > CURRENT_DATE - INTERVAL '15 days'" at bounding box center [432, 118] width 292 height 8
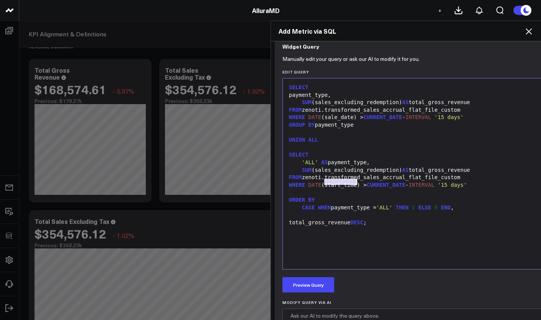
drag, startPoint x: 323, startPoint y: 184, endPoint x: 353, endPoint y: 184, distance: 30.3
click at [353, 184] on div "WHERE DATE (start_time) > CURRENT_DATE - INTERVAL '15 days'" at bounding box center [432, 186] width 292 height 8
click at [313, 281] on button "Preview Query" at bounding box center [308, 285] width 52 height 15
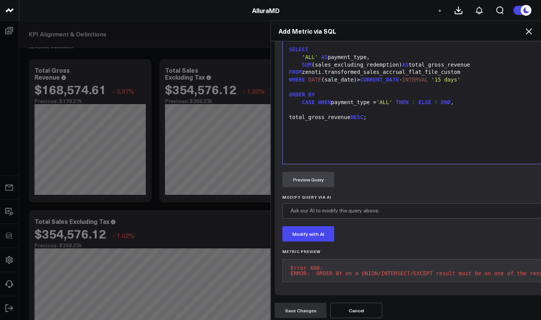
scroll to position [302, 0]
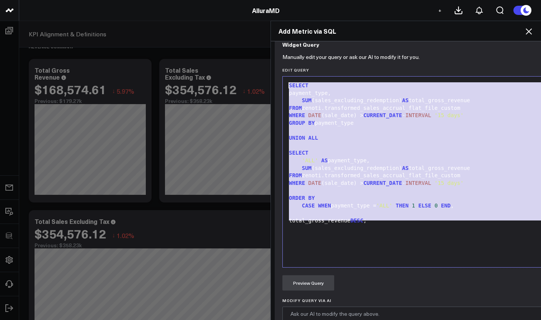
drag, startPoint x: 389, startPoint y: 226, endPoint x: 251, endPoint y: 71, distance: 207.5
click at [251, 71] on div "Add Metric via SQL Widget Display Widget Title * Revenue by Payment Type Chart …" at bounding box center [270, 171] width 541 height 300
copy div "SELECT payment_type, SUM (sales_excluding_redemption) AS total_gross_revenue FR…"
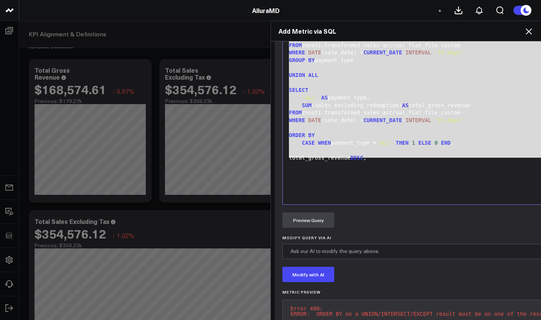
scroll to position [417, 0]
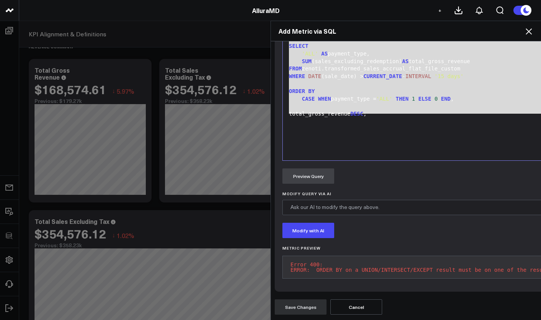
click at [312, 258] on pre "Error 400: ERROR: ORDER BY on a UNION/INTERSECT/EXCEPT result must be on one of…" at bounding box center [432, 267] width 301 height 23
click at [313, 260] on pre "Error 400: ERROR: ORDER BY on a UNION/INTERSECT/EXCEPT result must be on one of…" at bounding box center [432, 267] width 301 height 23
click at [315, 263] on pre "Error 400: ERROR: ORDER BY on a UNION/INTERSECT/EXCEPT result must be on one of…" at bounding box center [432, 267] width 301 height 23
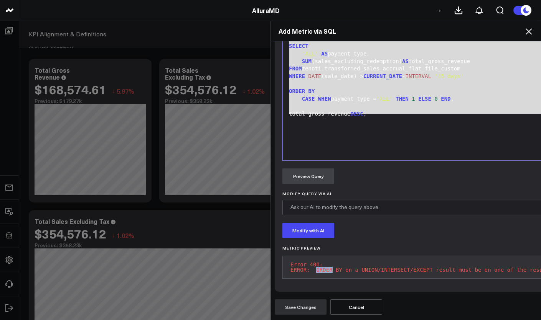
click at [315, 263] on pre "Error 400: ERROR: ORDER BY on a UNION/INTERSECT/EXCEPT result must be on one of…" at bounding box center [432, 267] width 301 height 23
drag, startPoint x: 315, startPoint y: 263, endPoint x: 289, endPoint y: 255, distance: 27.5
click at [289, 256] on pre "Error 400: ERROR: ORDER BY on a UNION/INTERSECT/EXCEPT result must be on one of…" at bounding box center [432, 267] width 301 height 23
copy pre "Error 400: ERROR: ORDER BY on a UNION/INTERSECT/EXCEPT result must be on one of…"
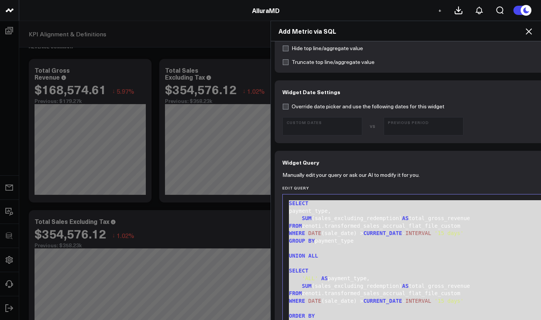
scroll to position [255, 0]
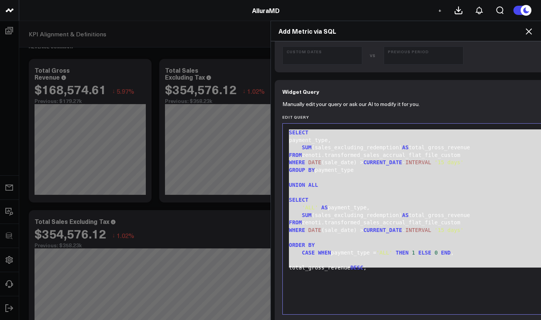
click at [340, 156] on div "FROM zenoti.transformed_sales_accrual_flat_file_custom" at bounding box center [432, 156] width 292 height 8
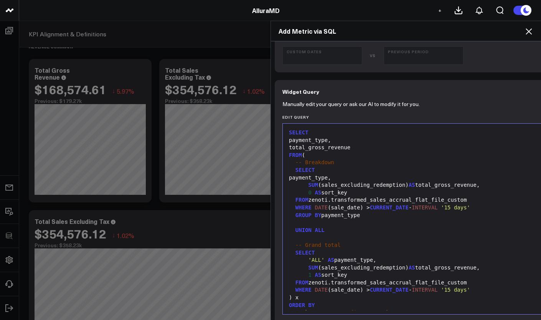
scroll to position [16, 0]
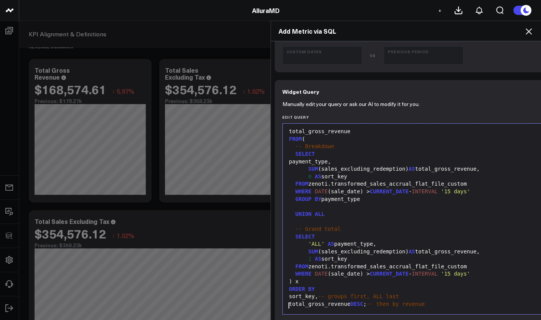
drag, startPoint x: 352, startPoint y: 152, endPoint x: 346, endPoint y: 149, distance: 6.3
click at [351, 152] on div "SELECT" at bounding box center [432, 155] width 292 height 8
drag, startPoint x: 345, startPoint y: 149, endPoint x: 272, endPoint y: 145, distance: 73.3
click at [274, 145] on div "Manually edit your query or ask our AI to modify it for you. Edit Query Selecti…" at bounding box center [432, 274] width 316 height 343
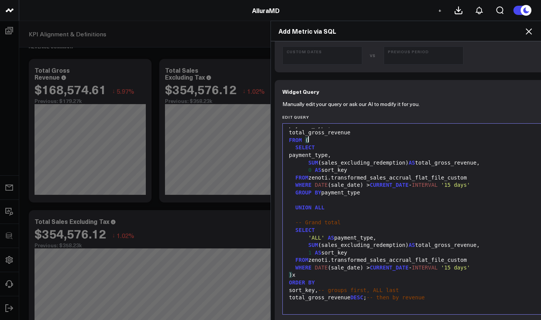
scroll to position [9, 0]
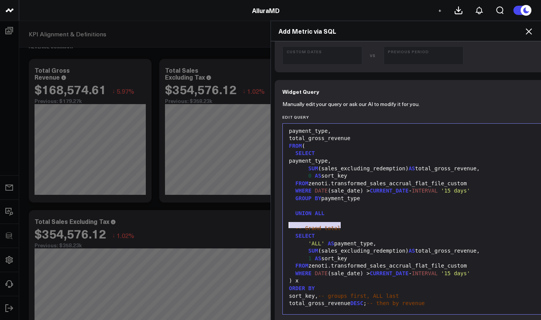
drag, startPoint x: 340, startPoint y: 225, endPoint x: 268, endPoint y: 224, distance: 72.5
click at [271, 224] on div "Widget Display Widget Title * Revenue by Payment Type Chart Type * Vertical Fun…" at bounding box center [406, 180] width 270 height 279
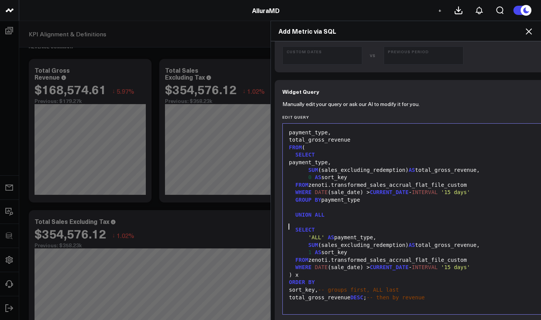
scroll to position [2, 0]
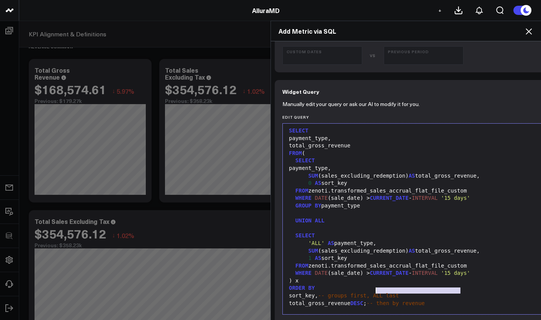
drag, startPoint x: 464, startPoint y: 292, endPoint x: 374, endPoint y: 290, distance: 90.1
click at [374, 293] on div "sort_key, -- groups first, ALL last" at bounding box center [432, 297] width 292 height 8
drag, startPoint x: 400, startPoint y: 300, endPoint x: 376, endPoint y: 301, distance: 23.8
click at [376, 301] on div "total_gross_revenue DESC ; -- then by revenue" at bounding box center [432, 304] width 292 height 8
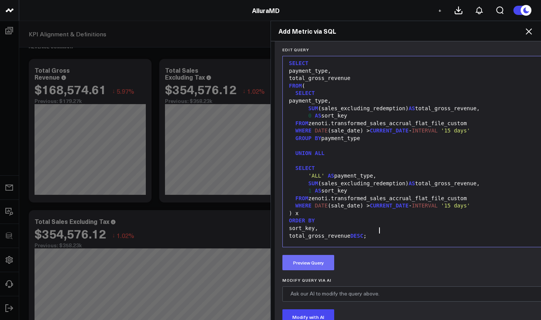
click at [298, 262] on button "Preview Query" at bounding box center [308, 262] width 52 height 15
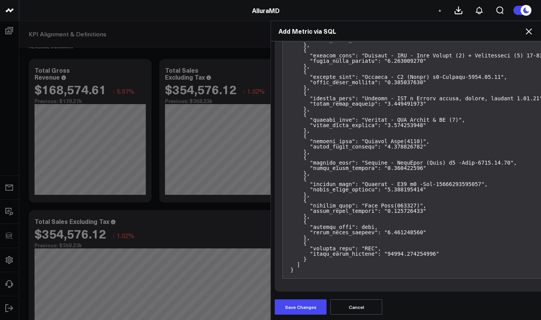
scroll to position [76, 0]
click at [301, 306] on button "Save Changes" at bounding box center [300, 307] width 52 height 15
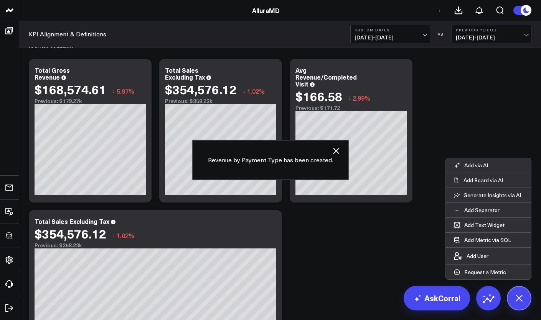
scroll to position [1027, 0]
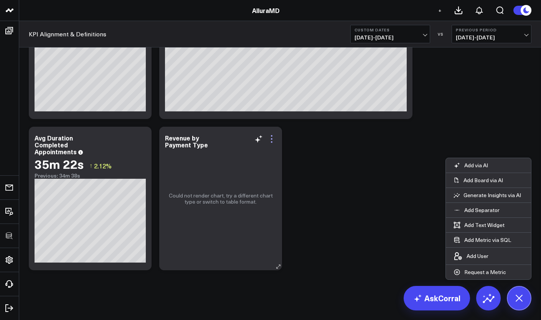
click at [272, 141] on icon at bounding box center [271, 139] width 9 height 9
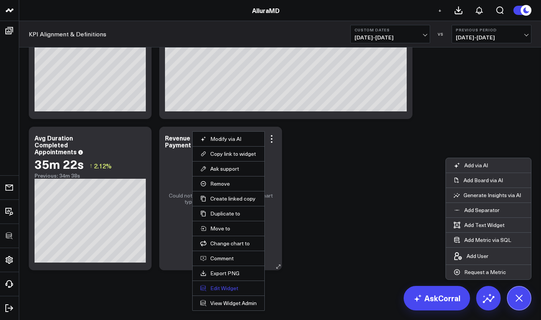
click at [236, 288] on button "Edit Widget" at bounding box center [228, 288] width 56 height 7
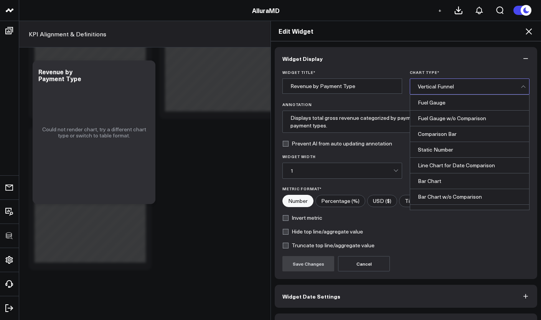
click at [431, 85] on div "Vertical Funnel" at bounding box center [468, 87] width 103 height 6
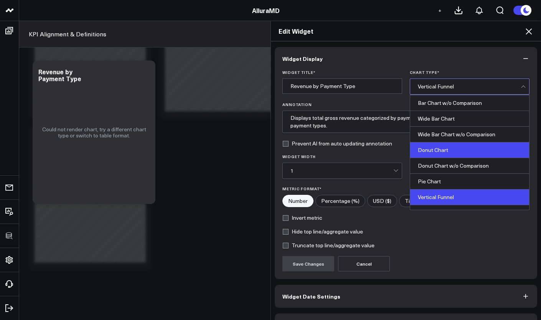
scroll to position [95, 0]
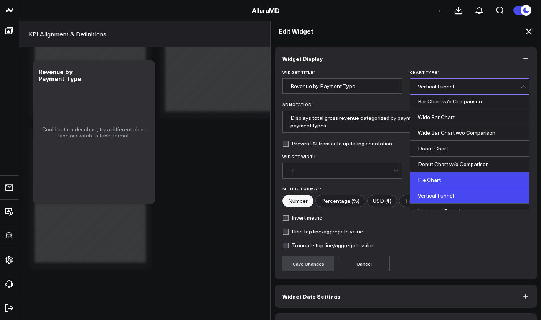
click at [441, 180] on div "Pie Chart" at bounding box center [469, 181] width 119 height 16
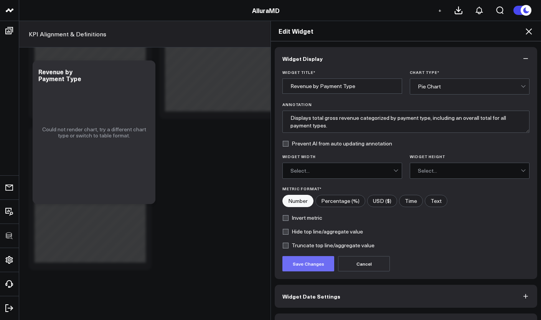
click at [318, 269] on button "Save Changes" at bounding box center [308, 263] width 52 height 15
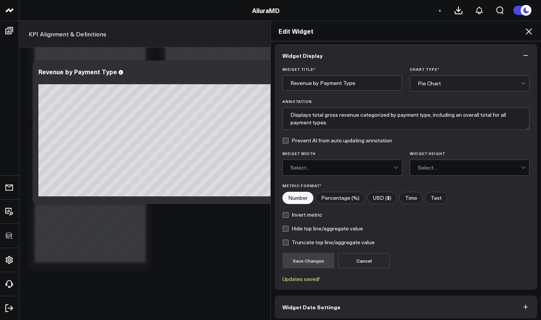
scroll to position [36, 0]
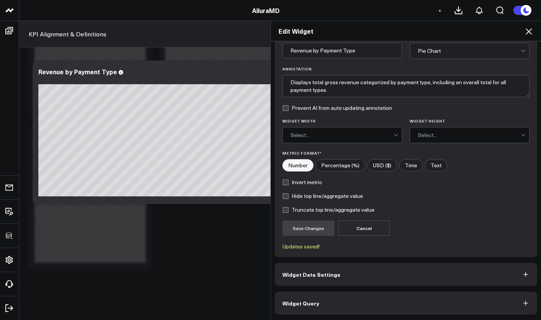
click at [383, 274] on button "Widget Date Settings" at bounding box center [405, 274] width 262 height 23
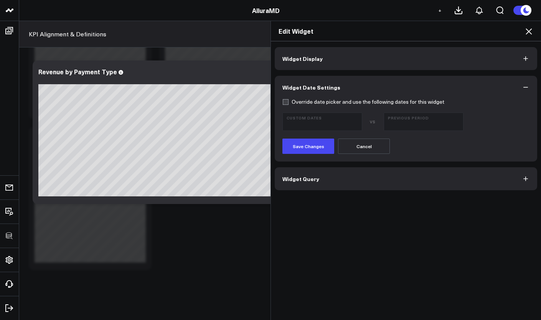
click at [322, 66] on button "Widget Display" at bounding box center [405, 58] width 262 height 23
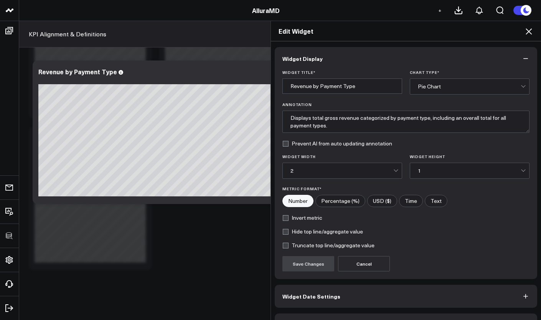
click at [311, 247] on label "Truncate top line/aggregate value" at bounding box center [328, 246] width 92 height 6
click at [288, 247] on input "Truncate top line/aggregate value" at bounding box center [285, 246] width 6 height 6
click at [311, 247] on label "Truncate top line/aggregate value" at bounding box center [328, 246] width 92 height 6
click at [288, 247] on input "Truncate top line/aggregate value" at bounding box center [285, 246] width 6 height 6
checkbox input "false"
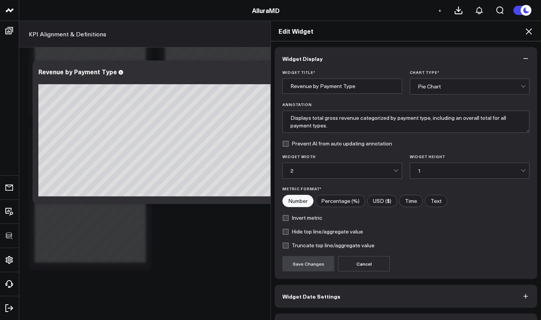
click at [430, 84] on div "Pie Chart" at bounding box center [468, 87] width 103 height 6
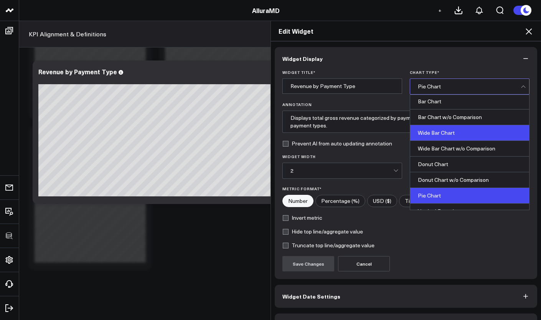
scroll to position [82, 0]
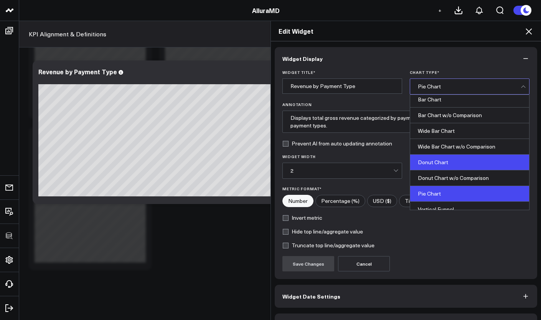
click at [433, 161] on div "Donut Chart" at bounding box center [469, 163] width 119 height 16
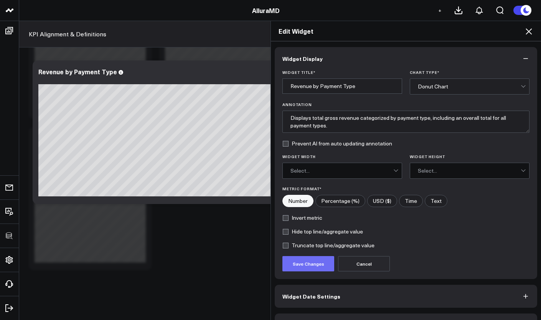
click at [299, 269] on button "Save Changes" at bounding box center [308, 263] width 52 height 15
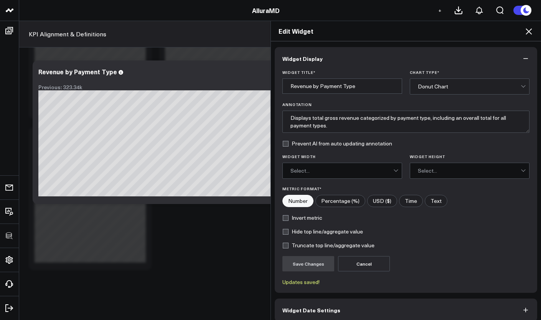
scroll to position [36, 0]
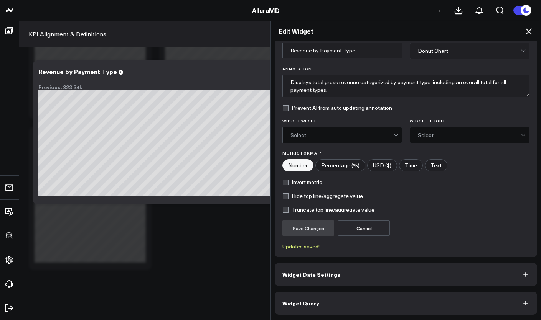
click at [302, 272] on span "Widget Date Settings" at bounding box center [311, 275] width 58 height 6
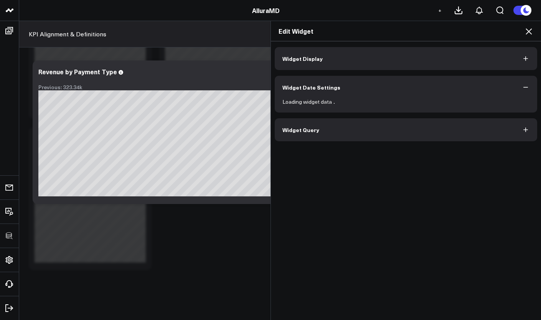
scroll to position [0, 0]
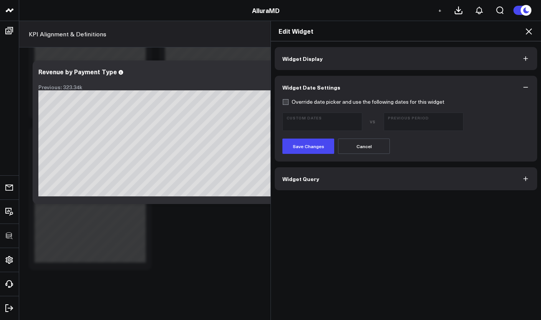
click at [523, 88] on icon "button" at bounding box center [525, 88] width 8 height 8
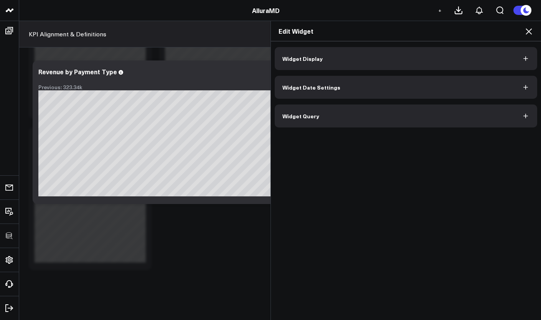
click at [430, 64] on button "Widget Display" at bounding box center [405, 58] width 262 height 23
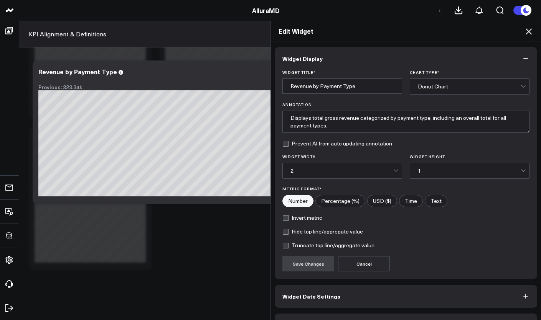
scroll to position [22, 0]
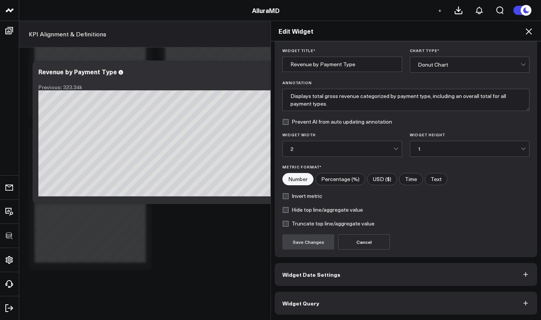
click at [382, 303] on button "Widget Query" at bounding box center [405, 303] width 262 height 23
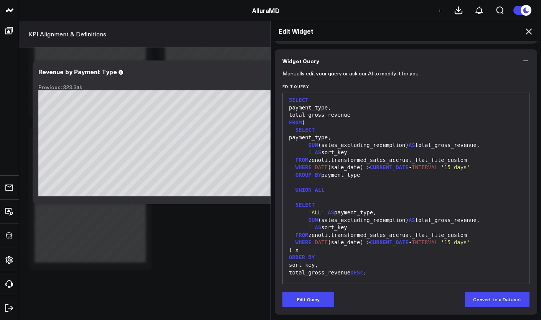
scroll to position [0, 0]
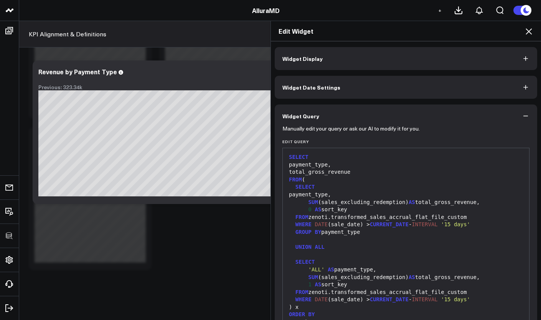
click at [396, 64] on button "Widget Display" at bounding box center [405, 58] width 262 height 23
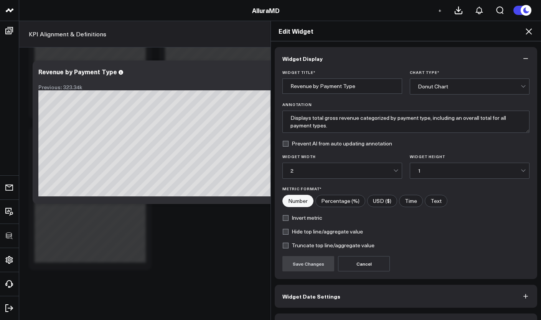
click at [405, 87] on div "Widget Title * Revenue by Payment Type Chart Type * Donut Chart" at bounding box center [405, 82] width 247 height 25
click at [409, 86] on div "Donut Chart" at bounding box center [469, 87] width 120 height 16
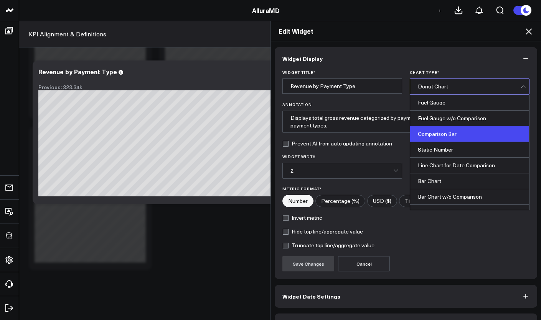
click at [426, 134] on div "Comparison Bar" at bounding box center [469, 135] width 119 height 16
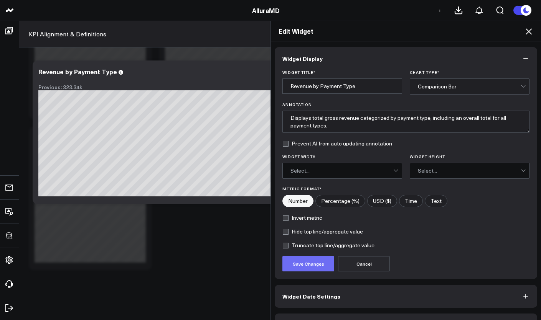
click at [311, 262] on button "Save Changes" at bounding box center [308, 263] width 52 height 15
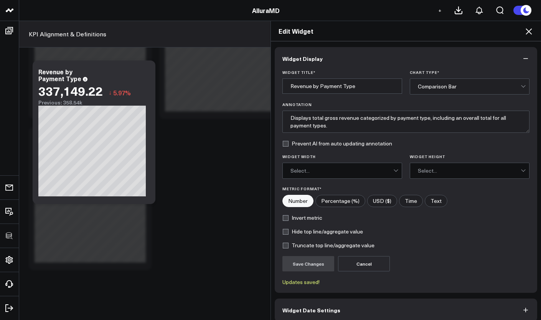
click at [434, 94] on div "Comparison Bar" at bounding box center [468, 86] width 103 height 15
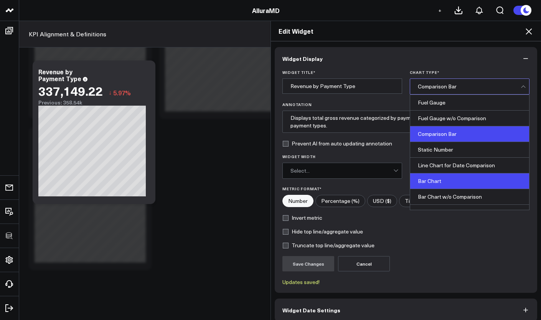
click at [431, 181] on div "Bar Chart" at bounding box center [469, 182] width 119 height 16
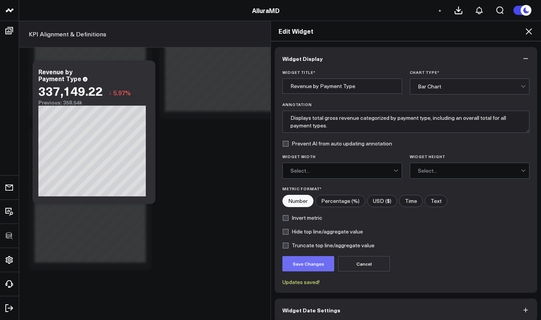
click at [314, 261] on button "Save Changes" at bounding box center [308, 263] width 52 height 15
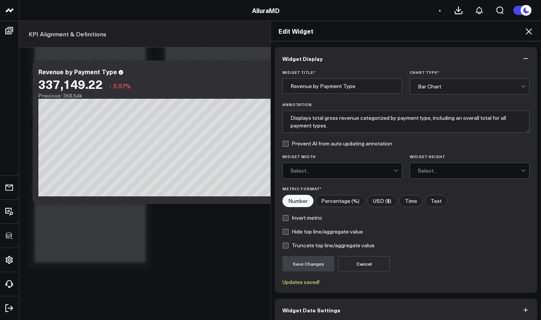
click at [217, 225] on div "Edit Widget Widget Display Widget Title * Revenue by Payment Type Chart Type * …" at bounding box center [270, 171] width 541 height 300
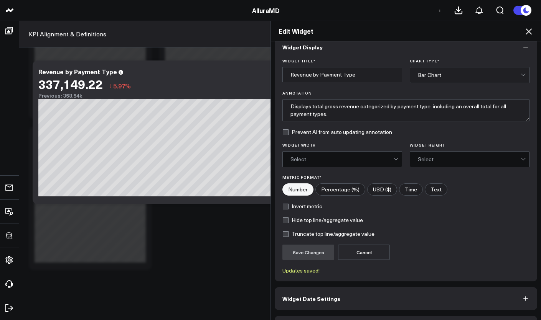
scroll to position [13, 0]
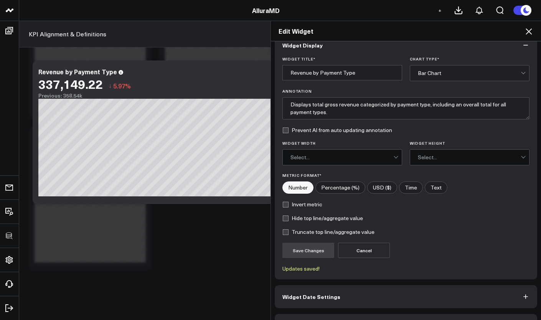
click at [527, 31] on icon at bounding box center [528, 31] width 9 height 9
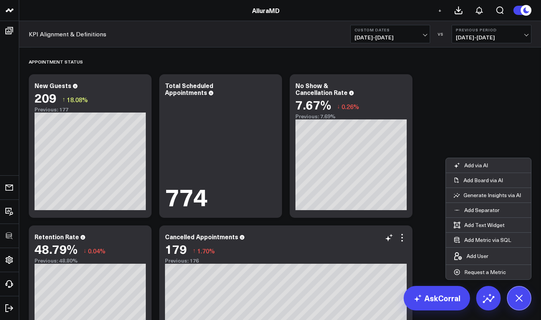
scroll to position [1027, 0]
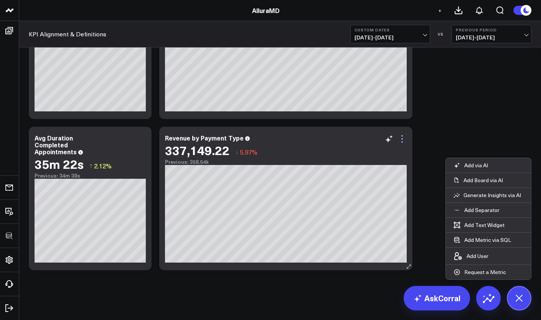
click at [404, 140] on icon at bounding box center [401, 139] width 9 height 9
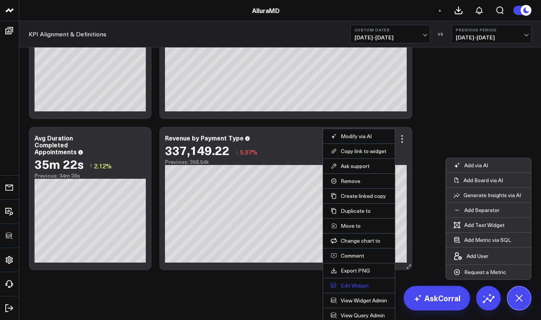
click at [360, 288] on button "Edit Widget" at bounding box center [358, 286] width 56 height 7
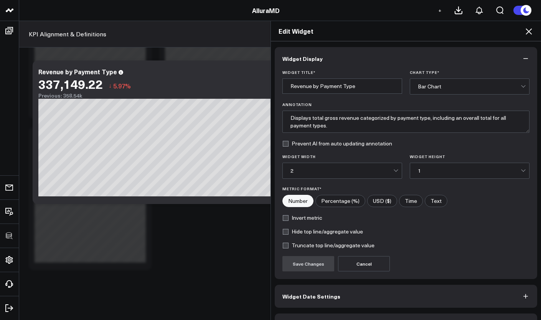
scroll to position [22, 0]
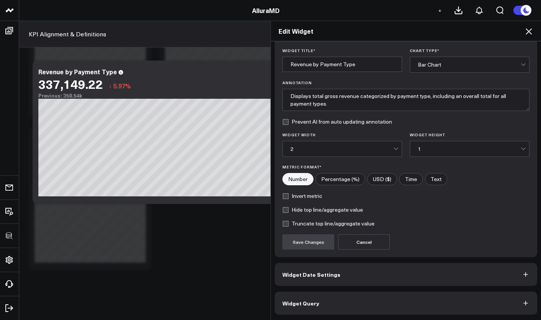
click at [369, 304] on button "Widget Query" at bounding box center [405, 303] width 262 height 23
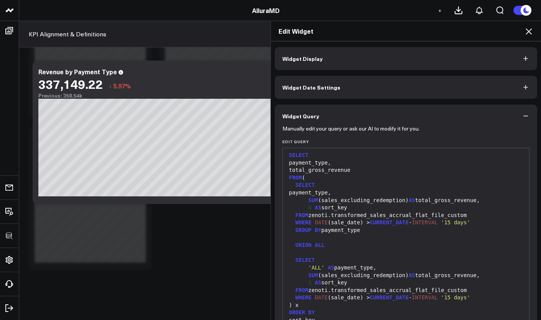
scroll to position [55, 0]
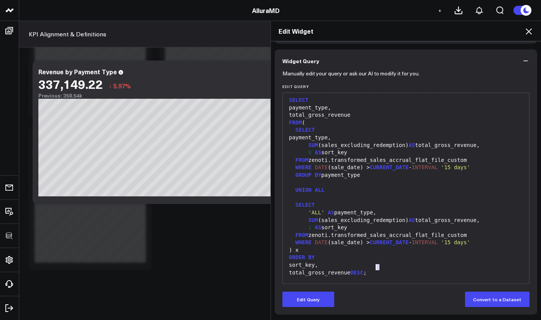
click at [373, 270] on div "total_gross_revenue DESC ;" at bounding box center [405, 274] width 238 height 8
click at [362, 189] on div "UNION ALL" at bounding box center [405, 191] width 238 height 8
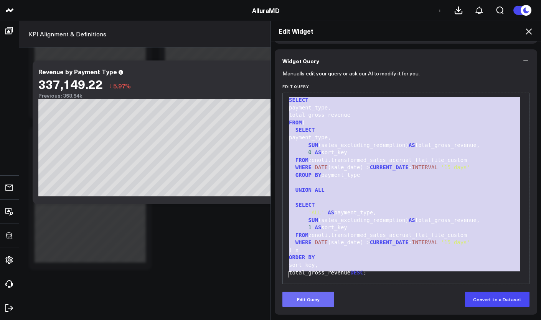
click at [311, 300] on button "Edit Query" at bounding box center [308, 299] width 52 height 15
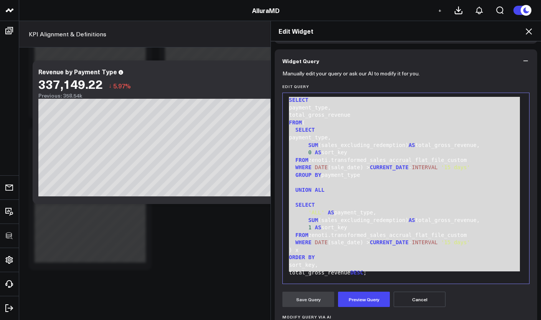
scroll to position [0, 0]
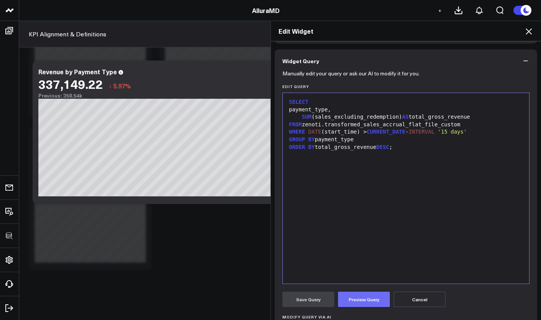
click at [353, 303] on button "Preview Query" at bounding box center [364, 299] width 52 height 15
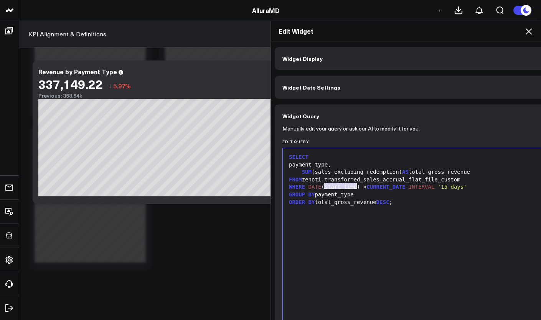
drag, startPoint x: 322, startPoint y: 187, endPoint x: 353, endPoint y: 187, distance: 30.7
click at [353, 187] on div "WHERE DATE (start_time) > CURRENT_DATE - INTERVAL '15 days'" at bounding box center [432, 188] width 292 height 8
click at [362, 221] on div "SELECT payment_type, SUM (sales_excluding_redemption) AS total_gross_revenue FR…" at bounding box center [432, 243] width 292 height 183
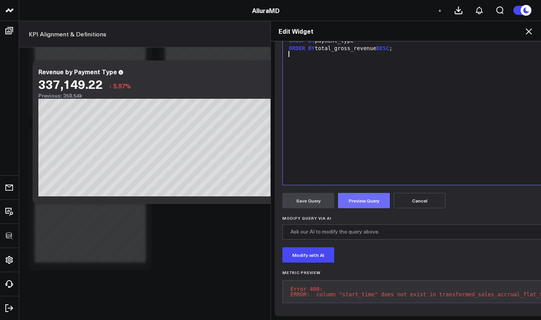
click at [379, 201] on button "Preview Query" at bounding box center [364, 200] width 52 height 15
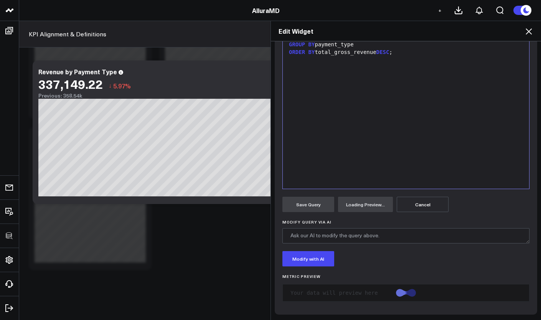
scroll to position [150, 0]
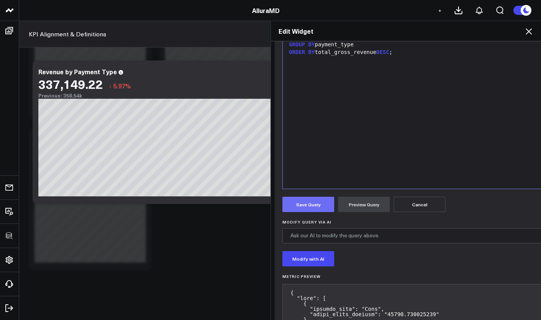
click at [314, 207] on button "Save Query" at bounding box center [308, 204] width 52 height 15
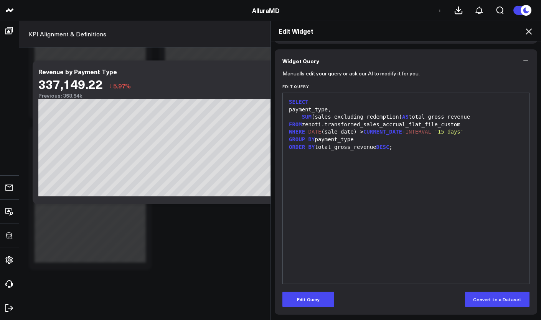
scroll to position [55, 0]
click at [237, 230] on div "Edit Widget Widget Display Widget Date Settings Widget Query Manually edit your…" at bounding box center [270, 171] width 541 height 300
click at [529, 35] on icon at bounding box center [528, 31] width 9 height 9
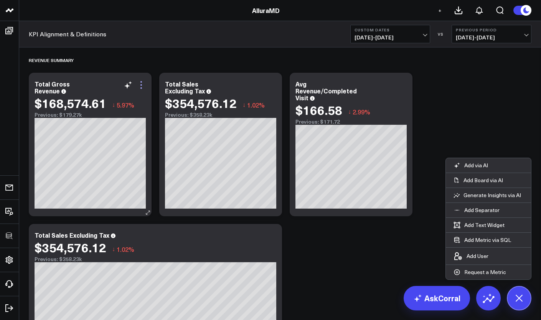
click at [141, 85] on icon at bounding box center [141, 85] width 2 height 2
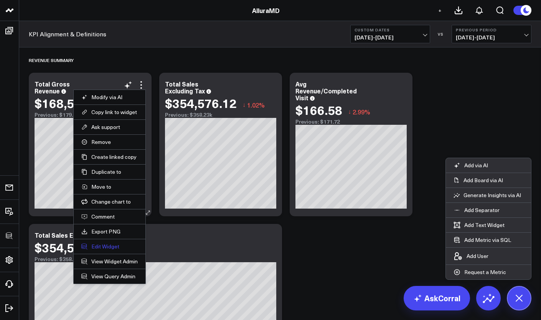
click at [113, 248] on button "Edit Widget" at bounding box center [109, 246] width 56 height 7
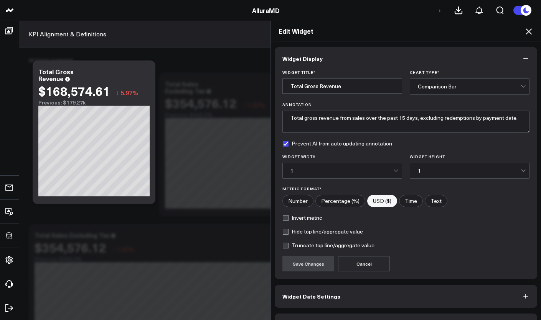
scroll to position [22, 0]
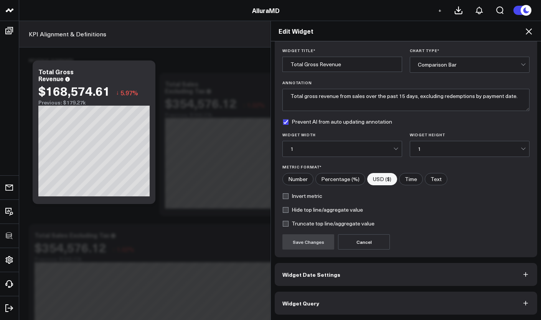
click at [378, 299] on button "Widget Query" at bounding box center [405, 303] width 262 height 23
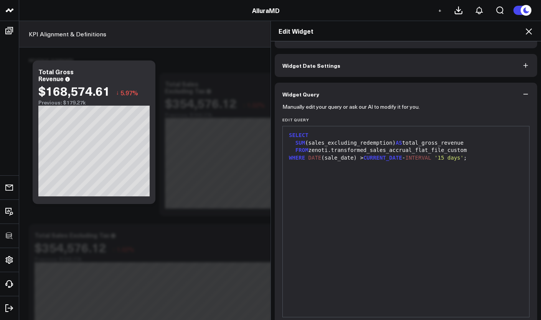
scroll to position [0, 0]
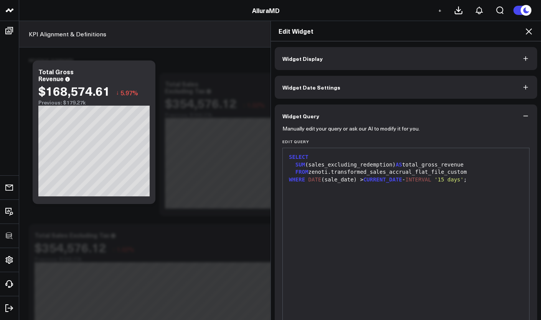
click at [533, 29] on icon at bounding box center [528, 31] width 9 height 9
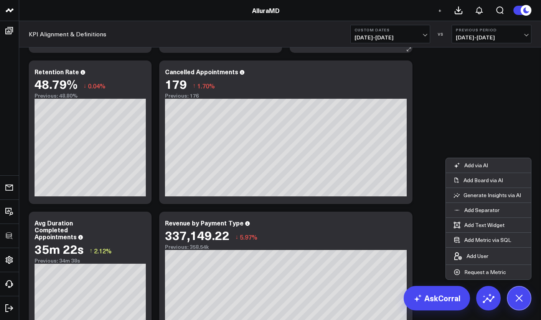
scroll to position [1000, 0]
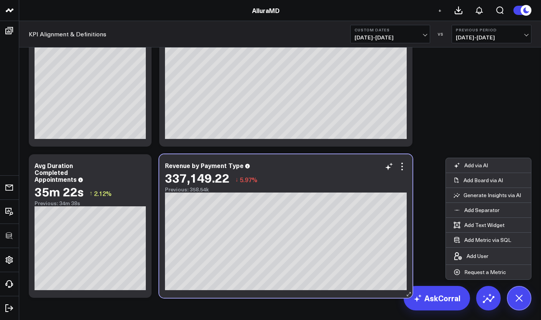
click at [401, 174] on div "337,149.22 ↓ 5.97%" at bounding box center [286, 178] width 242 height 14
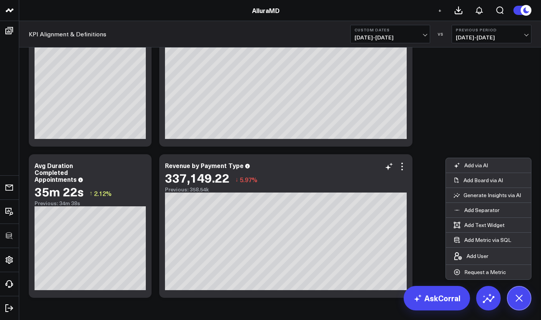
click at [401, 172] on div "337,149.22 ↓ 5.97%" at bounding box center [286, 178] width 242 height 14
click at [403, 168] on icon at bounding box center [401, 166] width 9 height 9
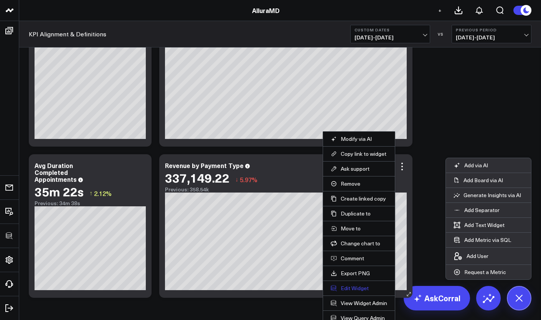
click at [358, 289] on button "Edit Widget" at bounding box center [358, 288] width 56 height 7
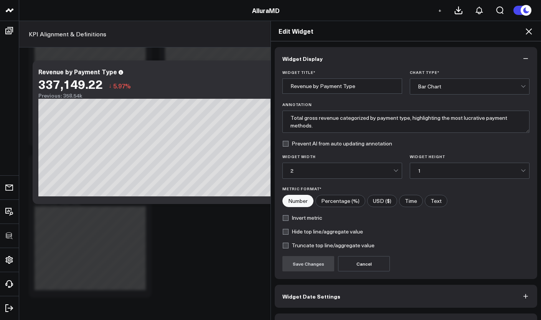
click at [370, 202] on label "USD ($)" at bounding box center [382, 201] width 30 height 12
click at [370, 202] on input"] "USD ($)" at bounding box center [381, 202] width 29 height 12
radio input"] "true"
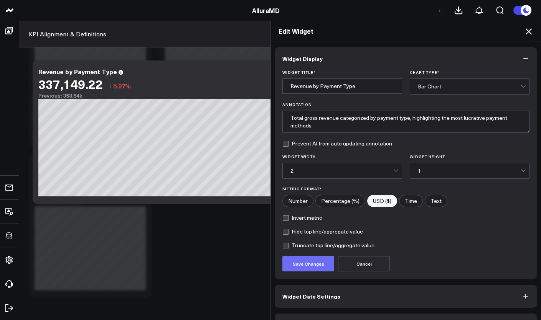
click at [321, 260] on button "Save Changes" at bounding box center [308, 263] width 52 height 15
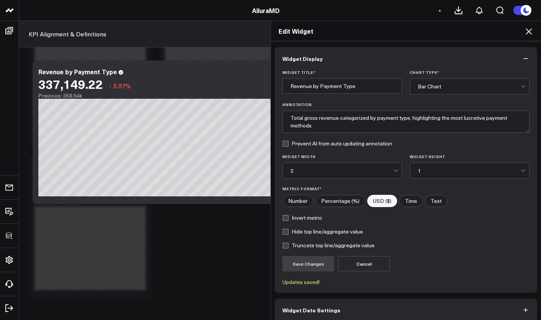
click at [191, 242] on div "Edit Widget Widget Display Widget Title * Revenue by Payment Type Chart Type * …" at bounding box center [270, 171] width 541 height 300
click at [521, 58] on icon "button" at bounding box center [525, 59] width 8 height 8
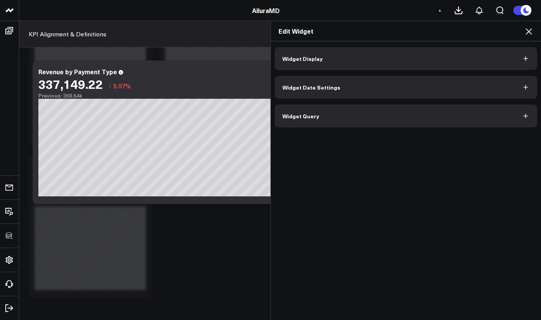
click at [534, 31] on div "Edit Widget" at bounding box center [406, 31] width 270 height 20
click at [531, 32] on icon at bounding box center [528, 31] width 9 height 9
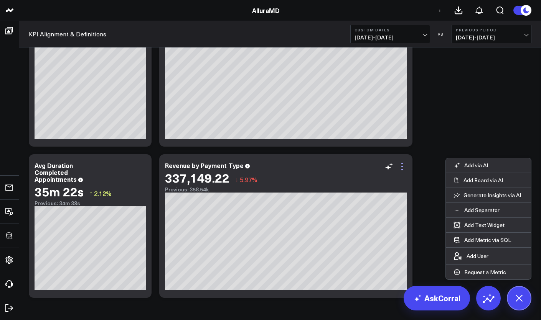
click at [406, 168] on icon at bounding box center [401, 166] width 9 height 9
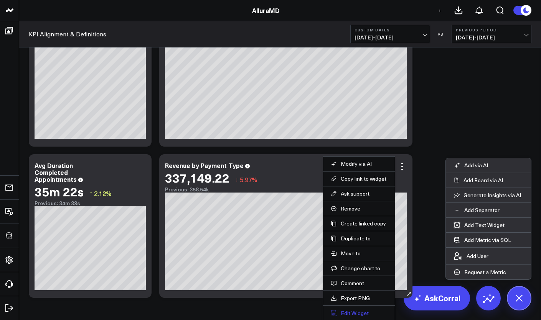
click at [355, 316] on button "Edit Widget" at bounding box center [358, 313] width 56 height 7
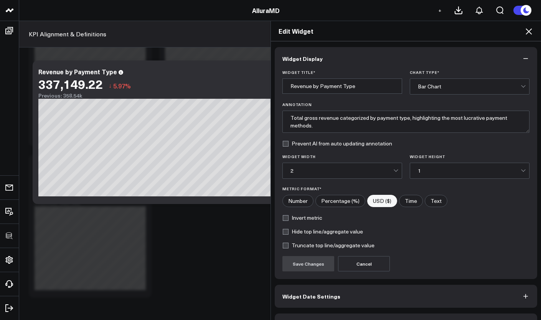
click at [434, 99] on form "Widget Title * Revenue by Payment Type Chart Type * Bar Chart Annotation Total …" at bounding box center [405, 171] width 247 height 202
click at [434, 95] on form "Widget Title * Revenue by Payment Type Chart Type * Bar Chart Annotation Total …" at bounding box center [405, 171] width 247 height 202
click at [435, 92] on div "Bar Chart" at bounding box center [468, 86] width 103 height 15
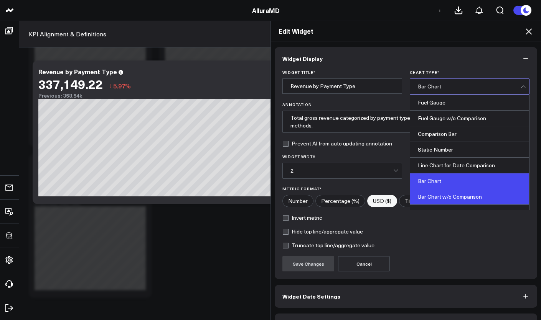
click at [432, 195] on div "Bar Chart w/o Comparison" at bounding box center [469, 197] width 119 height 16
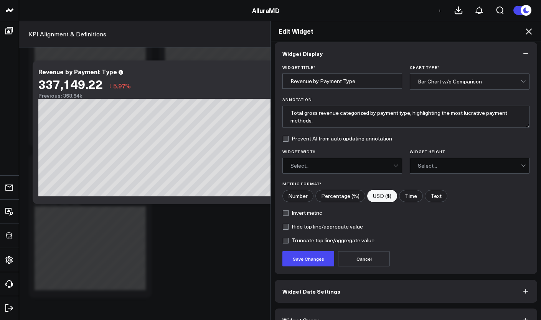
scroll to position [22, 0]
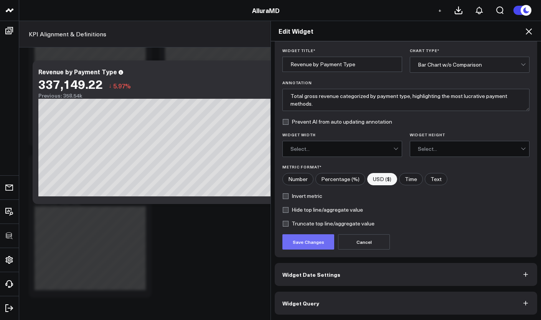
click at [306, 247] on button "Save Changes" at bounding box center [308, 242] width 52 height 15
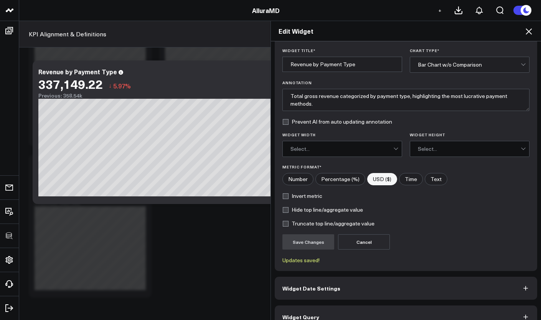
click at [529, 36] on icon at bounding box center [528, 31] width 9 height 9
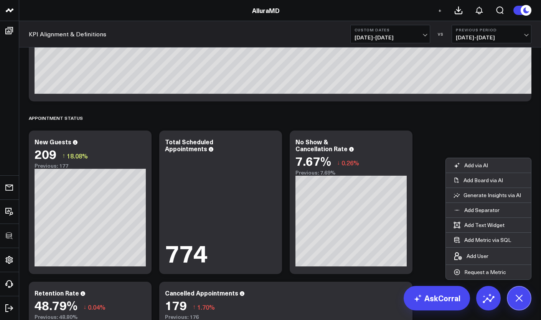
scroll to position [988, 0]
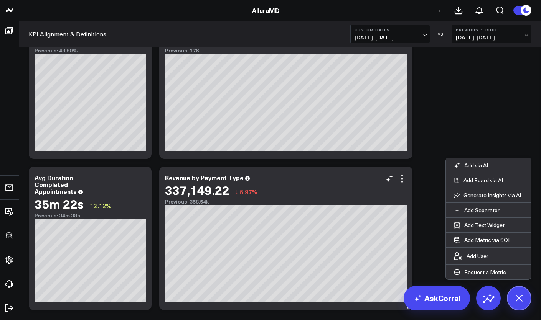
click at [245, 180] on icon at bounding box center [247, 178] width 5 height 5
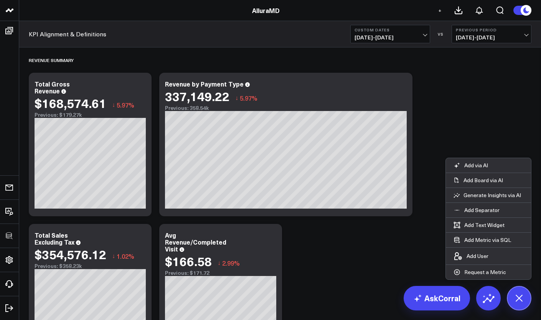
scroll to position [2, 0]
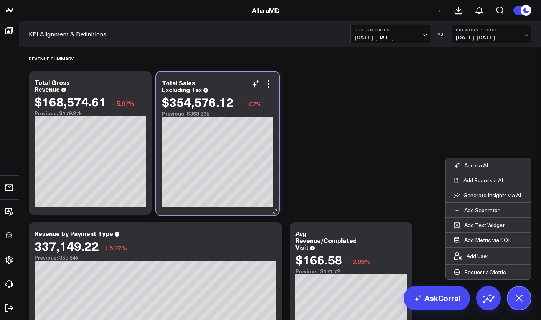
drag, startPoint x: 108, startPoint y: 267, endPoint x: 235, endPoint y: 116, distance: 197.5
click at [235, 116] on div "Previous: $358.23k" at bounding box center [217, 114] width 111 height 6
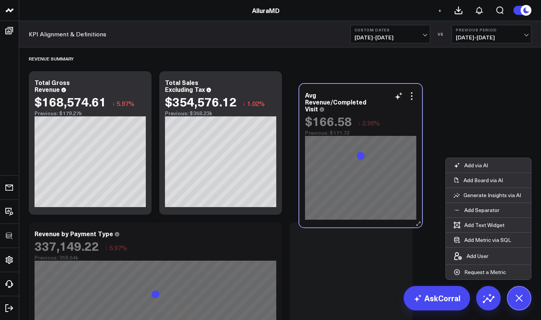
drag, startPoint x: 362, startPoint y: 231, endPoint x: 371, endPoint y: 92, distance: 139.1
click at [371, 92] on div "Avg Revenue/Completed Visit" at bounding box center [360, 102] width 111 height 21
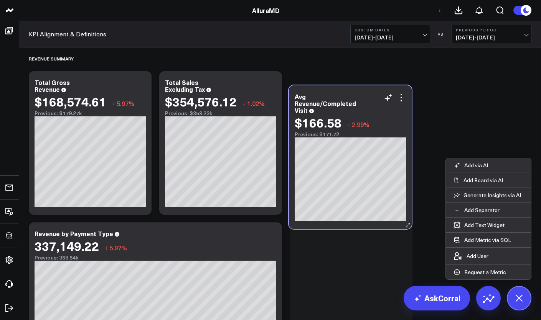
drag, startPoint x: 364, startPoint y: 230, endPoint x: 363, endPoint y: 92, distance: 137.2
click at [363, 92] on div "Avg Revenue/Completed Visit $166.58 ↓ 2.99% Previous: $171.72" at bounding box center [350, 157] width 123 height 144
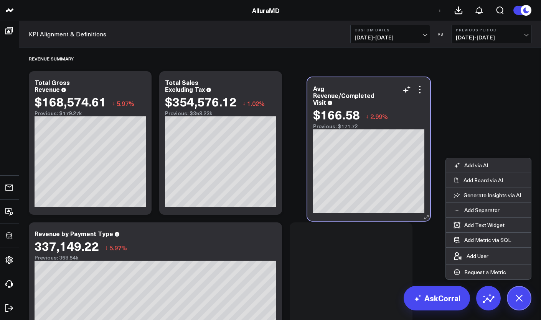
drag, startPoint x: 356, startPoint y: 229, endPoint x: 373, endPoint y: 85, distance: 145.1
click at [373, 85] on div "Avg Revenue/Completed Visit $166.58 ↓ 2.99% Previous: $171.72" at bounding box center [368, 149] width 123 height 144
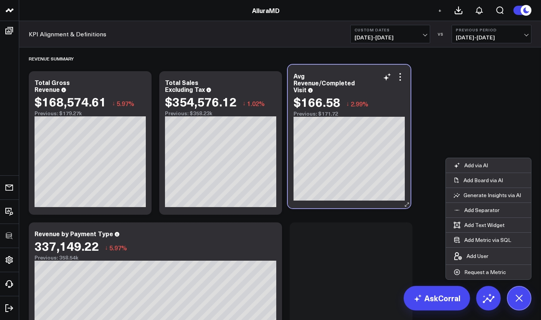
drag, startPoint x: 322, startPoint y: 210, endPoint x: 312, endPoint y: 70, distance: 141.1
click at [312, 70] on div "Avg Revenue/Completed Visit $166.58 ↓ 2.99% Previous: $171.72" at bounding box center [349, 137] width 123 height 144
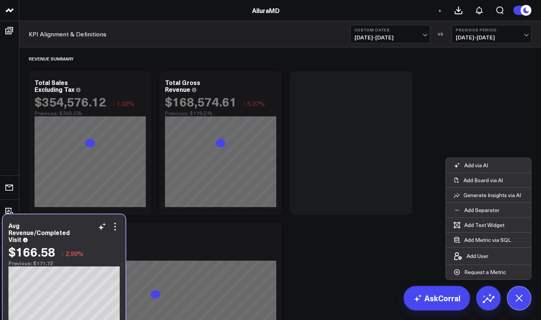
drag, startPoint x: 323, startPoint y: 232, endPoint x: 36, endPoint y: 224, distance: 286.9
click at [36, 224] on div "Avg Revenue/Completed Visit" at bounding box center [63, 232] width 111 height 21
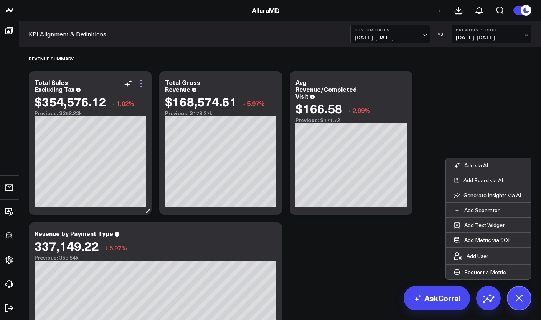
click at [143, 84] on icon at bounding box center [140, 83] width 9 height 9
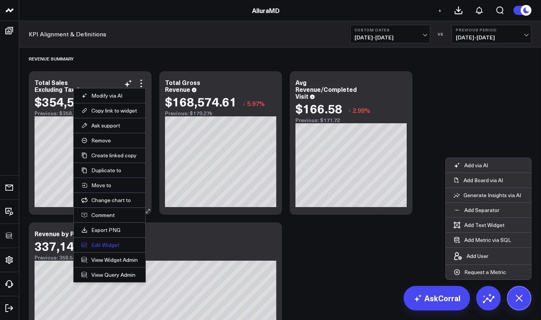
click at [114, 245] on button "Edit Widget" at bounding box center [109, 245] width 56 height 7
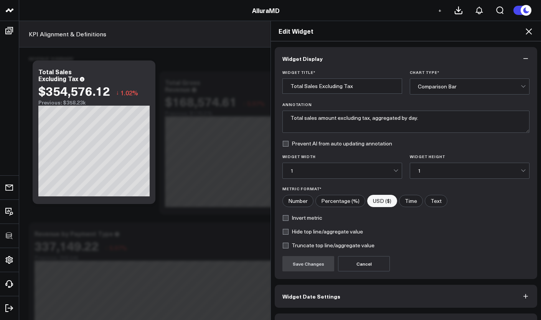
scroll to position [22, 0]
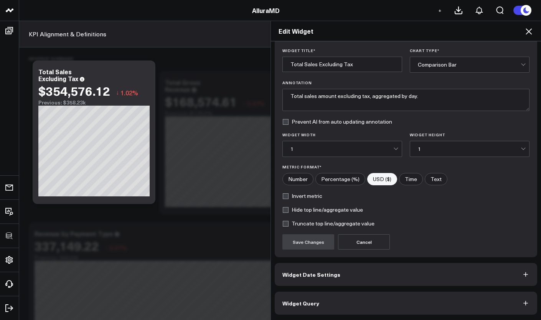
click at [351, 307] on button "Widget Query" at bounding box center [405, 303] width 262 height 23
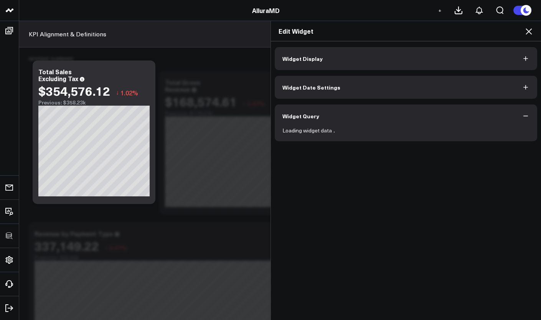
scroll to position [0, 0]
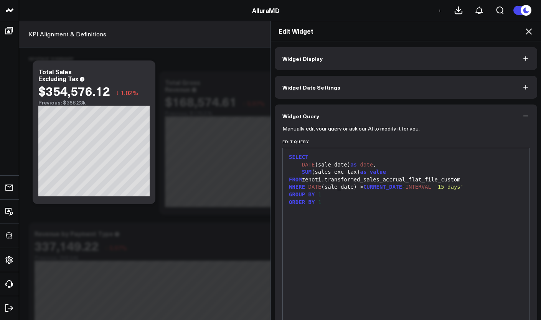
click at [523, 116] on icon "button" at bounding box center [525, 116] width 5 height 1
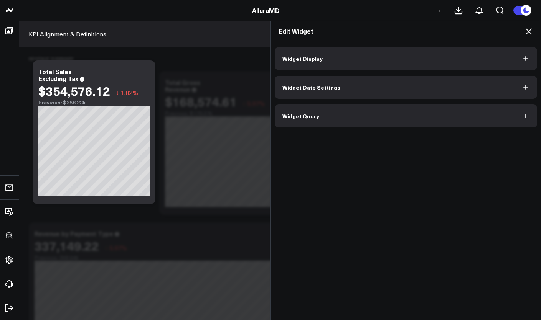
click at [529, 31] on icon at bounding box center [528, 31] width 6 height 6
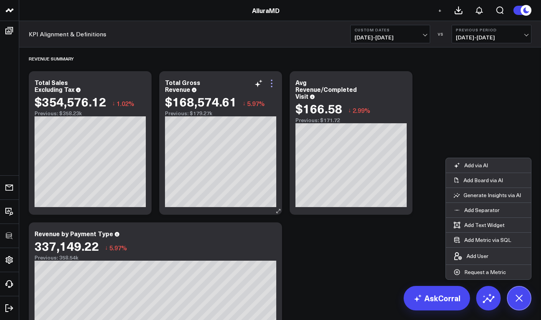
click at [274, 84] on icon at bounding box center [271, 83] width 9 height 9
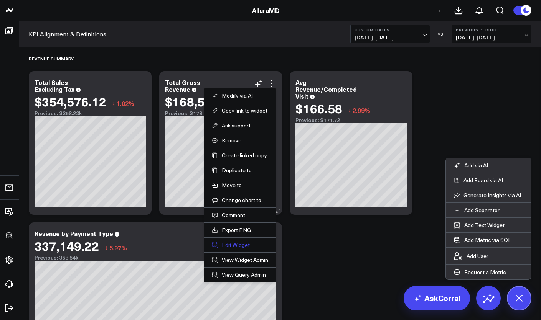
click at [228, 243] on button "Edit Widget" at bounding box center [240, 245] width 56 height 7
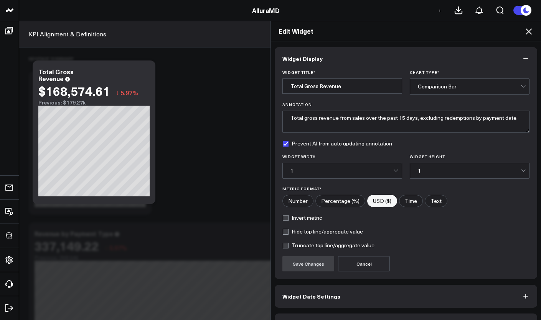
scroll to position [22, 0]
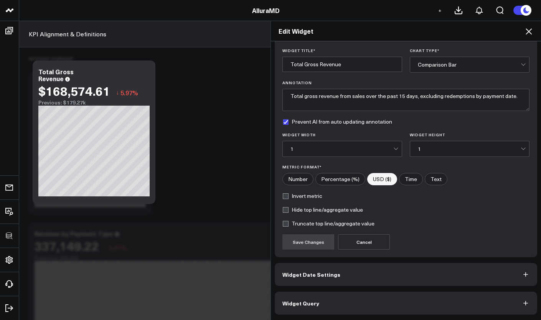
click at [335, 316] on div "Widget Display Widget Title * Total Gross Revenue Chart Type * Comparison Bar A…" at bounding box center [406, 180] width 270 height 279
click at [335, 313] on button "Widget Query" at bounding box center [405, 303] width 262 height 23
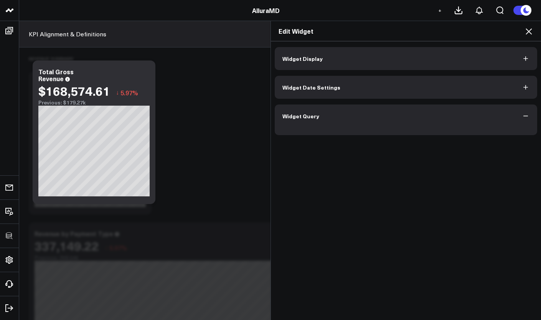
scroll to position [0, 0]
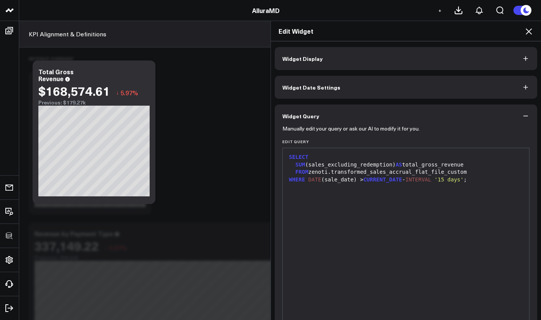
click at [531, 36] on icon at bounding box center [528, 31] width 9 height 9
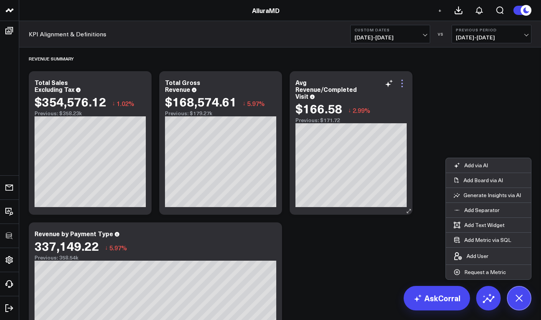
click at [401, 82] on icon at bounding box center [401, 83] width 9 height 9
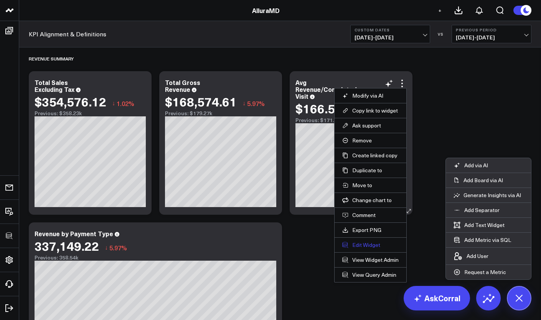
click at [364, 244] on button "Edit Widget" at bounding box center [370, 245] width 56 height 7
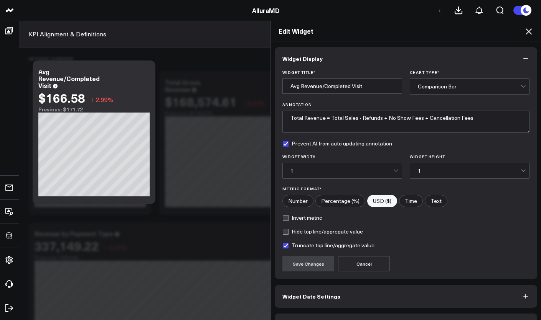
scroll to position [22, 0]
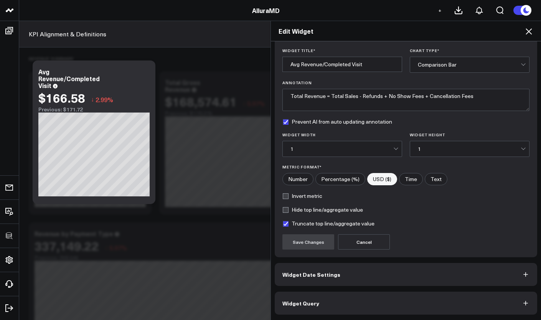
click at [367, 299] on button "Widget Query" at bounding box center [405, 303] width 262 height 23
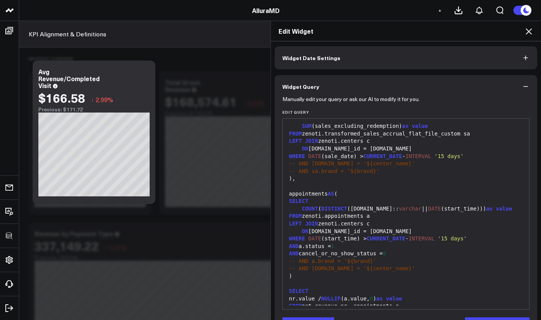
scroll to position [0, 0]
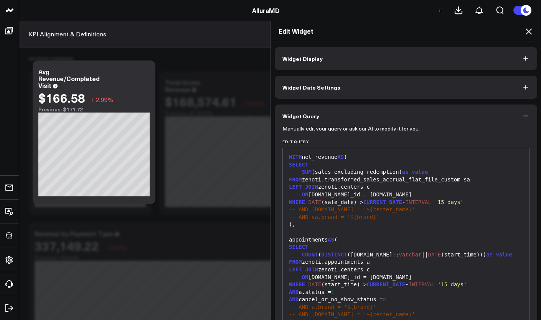
click at [518, 120] on button "Widget Query" at bounding box center [405, 116] width 262 height 23
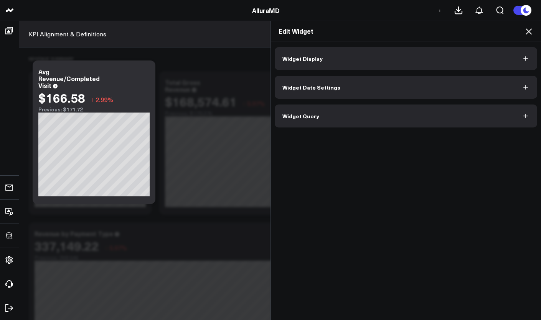
click at [529, 23] on div "Edit Widget" at bounding box center [406, 31] width 270 height 20
click at [529, 28] on icon at bounding box center [528, 31] width 9 height 9
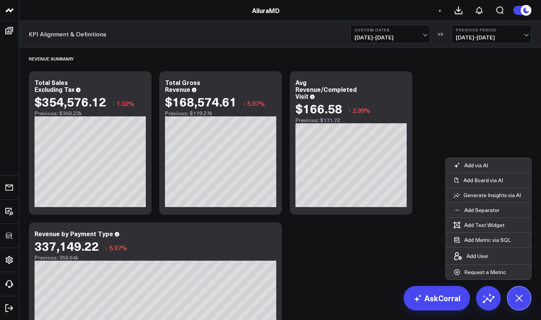
click at [270, 236] on icon at bounding box center [271, 234] width 9 height 9
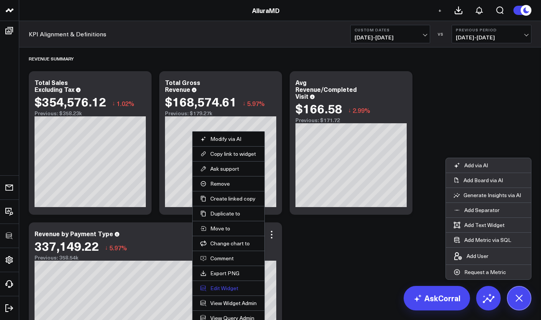
click at [237, 289] on button "Edit Widget" at bounding box center [228, 288] width 56 height 7
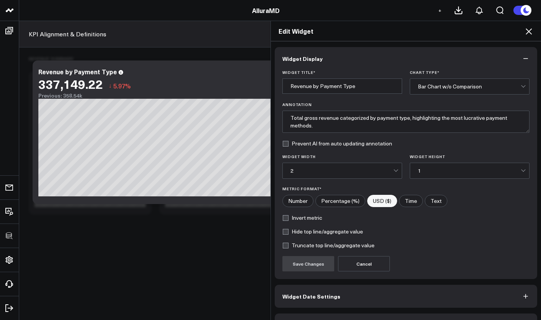
scroll to position [22, 0]
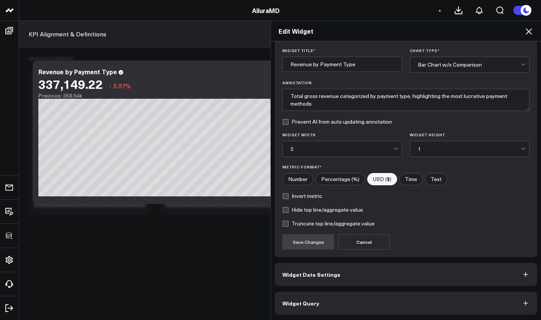
click at [316, 299] on button "Widget Query" at bounding box center [405, 303] width 262 height 23
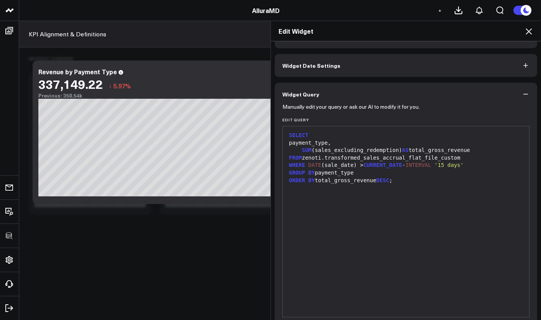
scroll to position [0, 0]
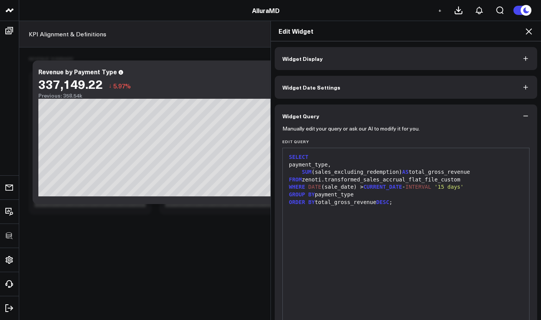
click at [528, 32] on icon at bounding box center [528, 31] width 6 height 6
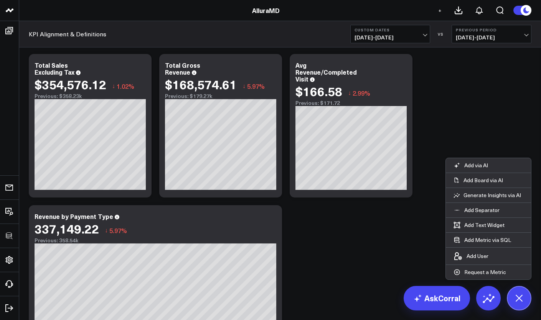
scroll to position [10, 0]
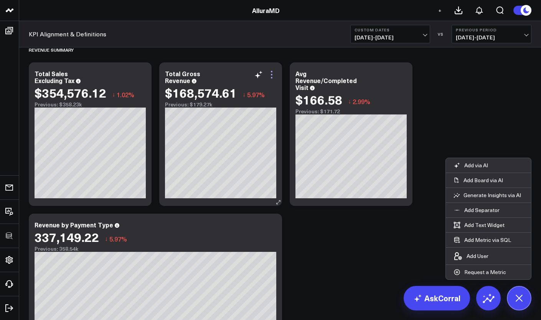
click at [275, 76] on icon at bounding box center [271, 74] width 9 height 9
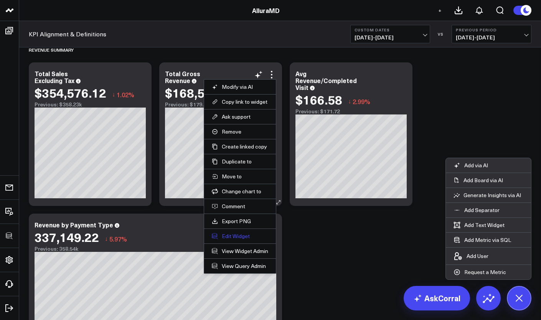
click at [242, 237] on button "Edit Widget" at bounding box center [240, 236] width 56 height 7
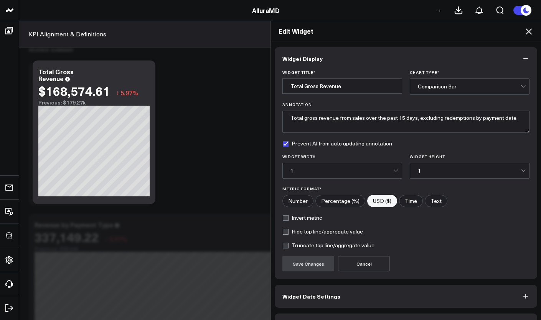
scroll to position [22, 0]
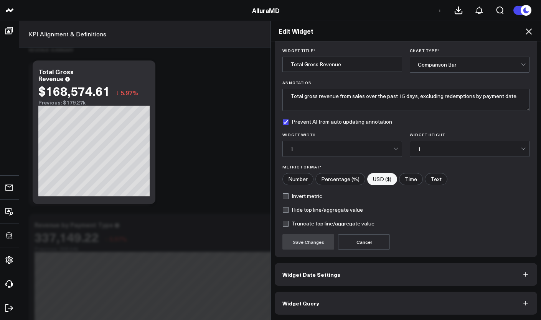
click at [392, 300] on button "Widget Query" at bounding box center [405, 303] width 262 height 23
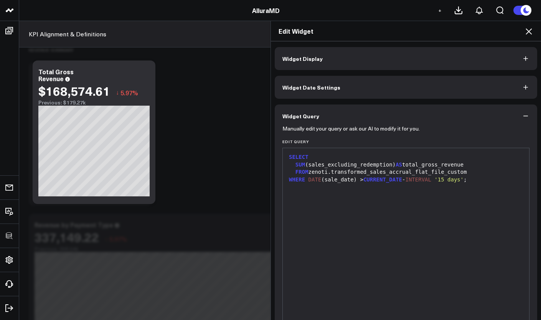
click at [527, 34] on icon at bounding box center [528, 31] width 9 height 9
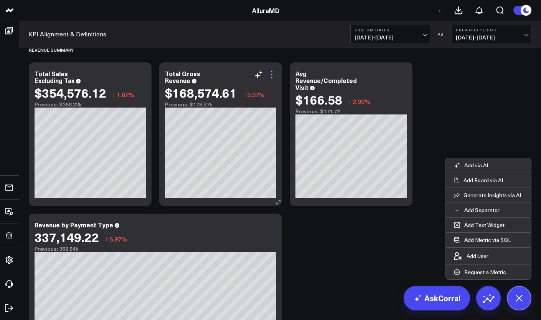
click at [273, 79] on icon at bounding box center [271, 74] width 9 height 9
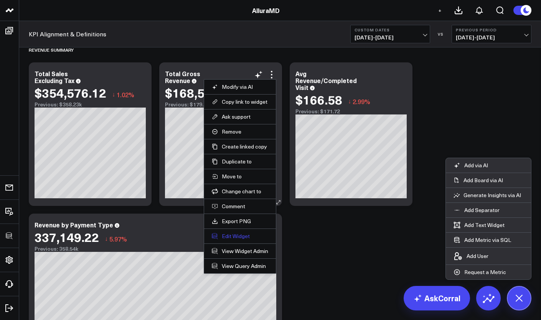
click at [241, 238] on button "Edit Widget" at bounding box center [240, 236] width 56 height 7
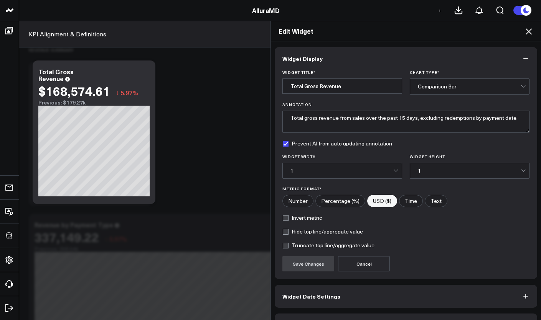
scroll to position [22, 0]
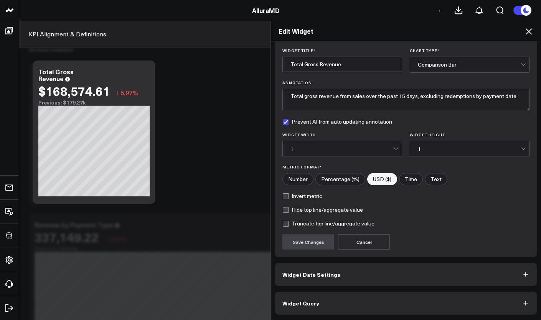
click at [351, 299] on button "Widget Query" at bounding box center [405, 303] width 262 height 23
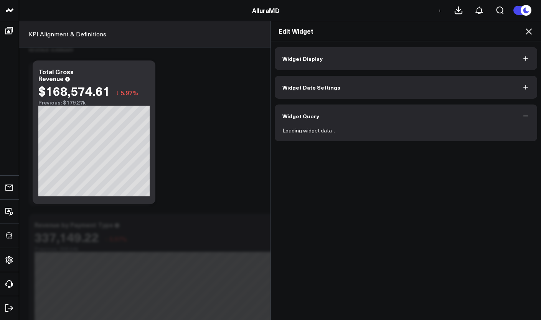
scroll to position [0, 0]
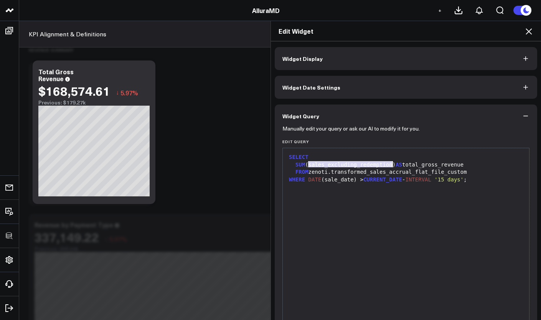
drag, startPoint x: 307, startPoint y: 164, endPoint x: 388, endPoint y: 164, distance: 81.3
click at [388, 164] on div "SUM (sales_excluding_redemption) AS total_gross_revenue" at bounding box center [405, 165] width 238 height 8
